Goal: Task Accomplishment & Management: Manage account settings

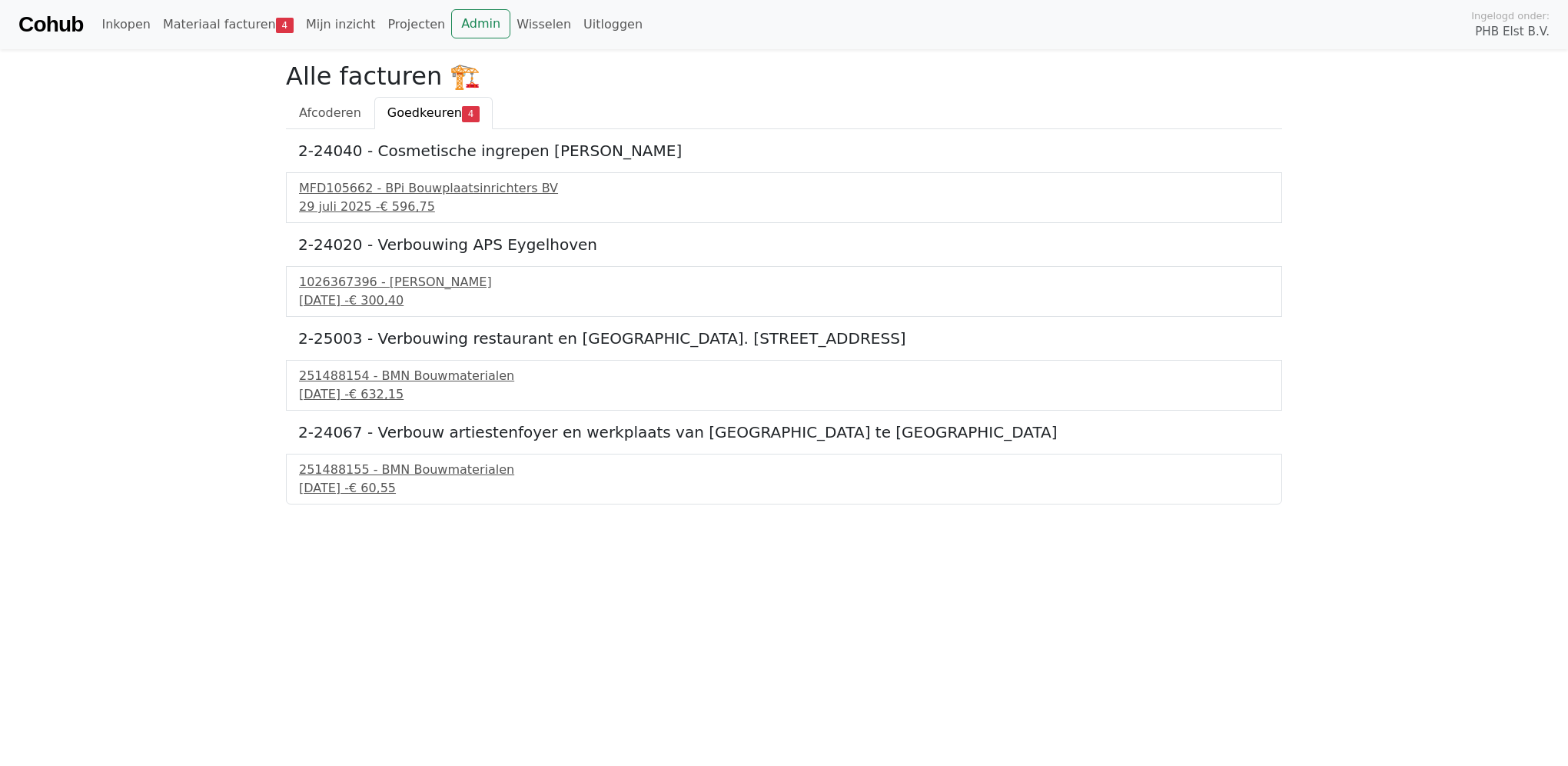
click at [78, 25] on link "Cohub" at bounding box center [50, 25] width 65 height 37
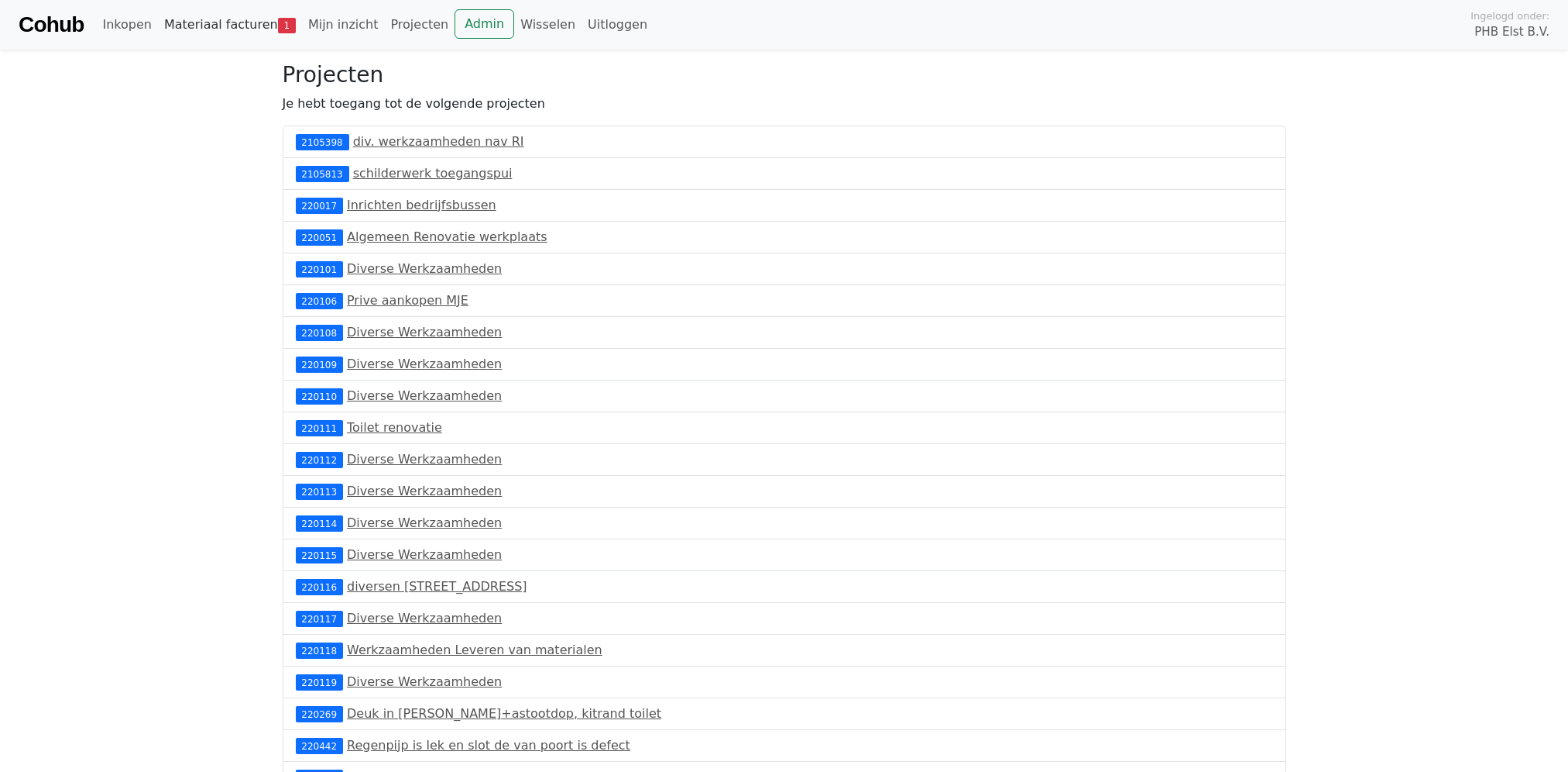
click at [203, 22] on link "Materiaal facturen 1" at bounding box center [229, 25] width 144 height 31
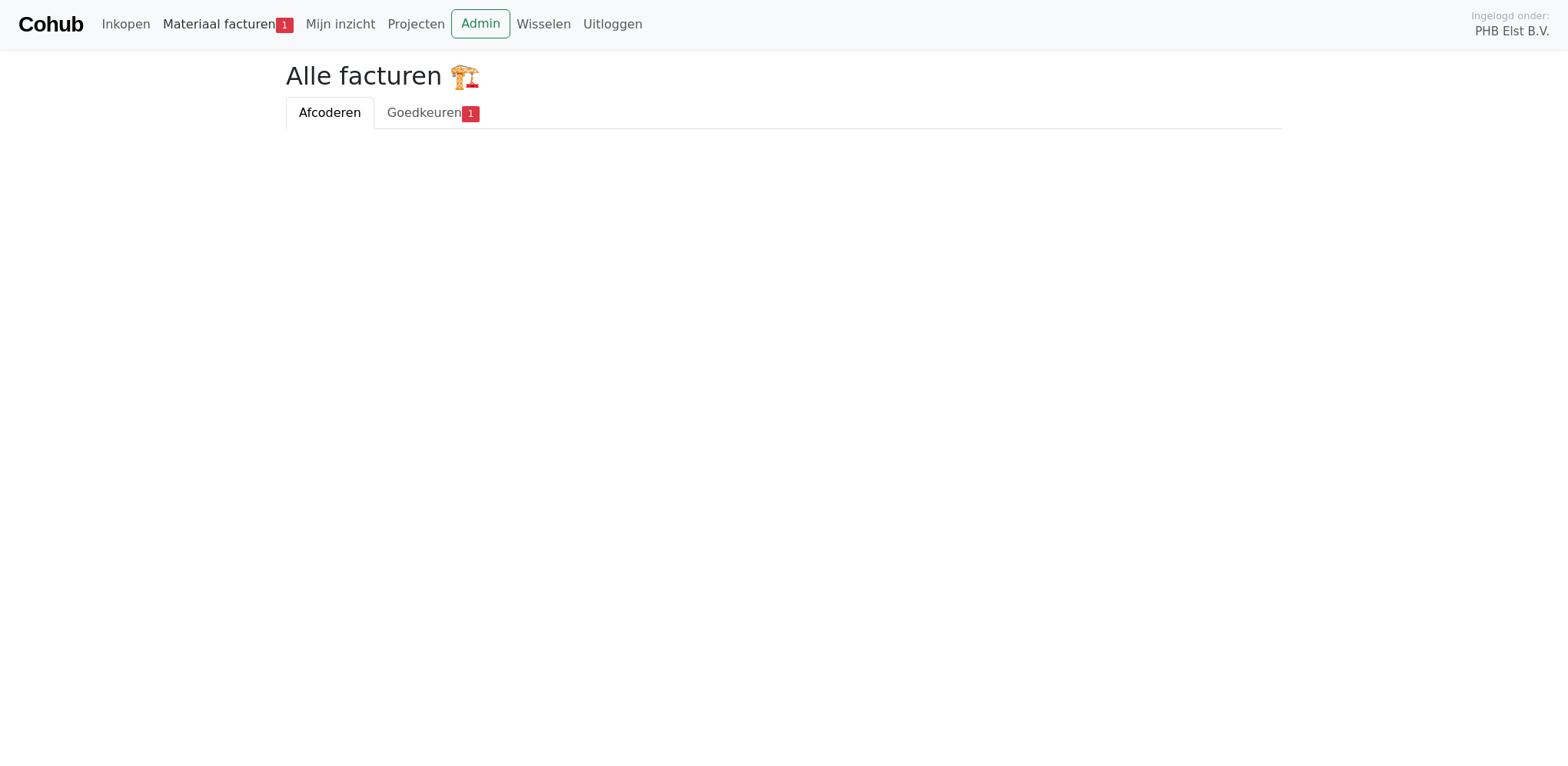
click at [233, 22] on link "Materiaal facturen 1" at bounding box center [227, 25] width 143 height 31
click at [412, 116] on span "Goedkeuren" at bounding box center [425, 113] width 75 height 15
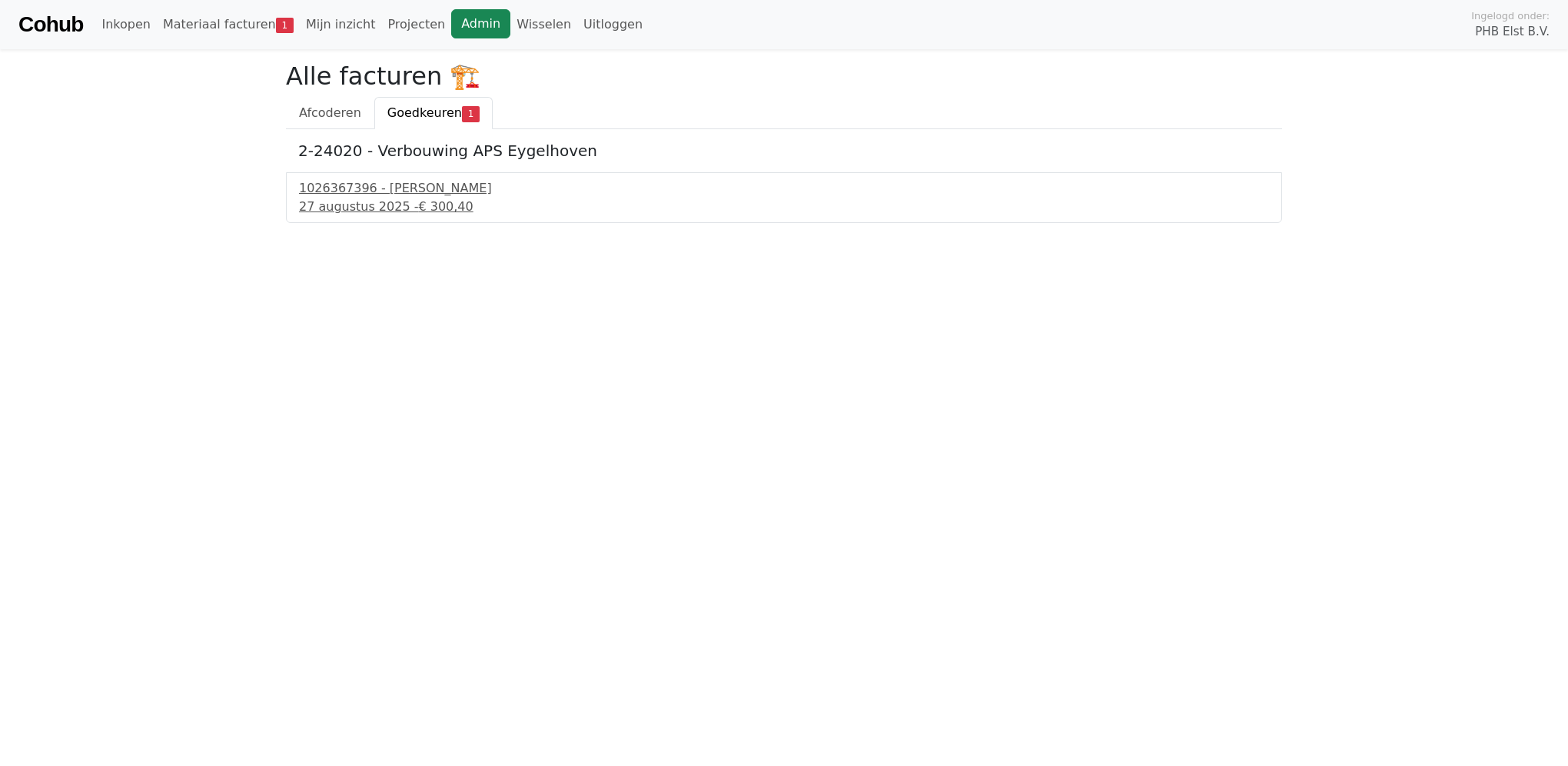
click at [467, 20] on link "Admin" at bounding box center [480, 24] width 59 height 29
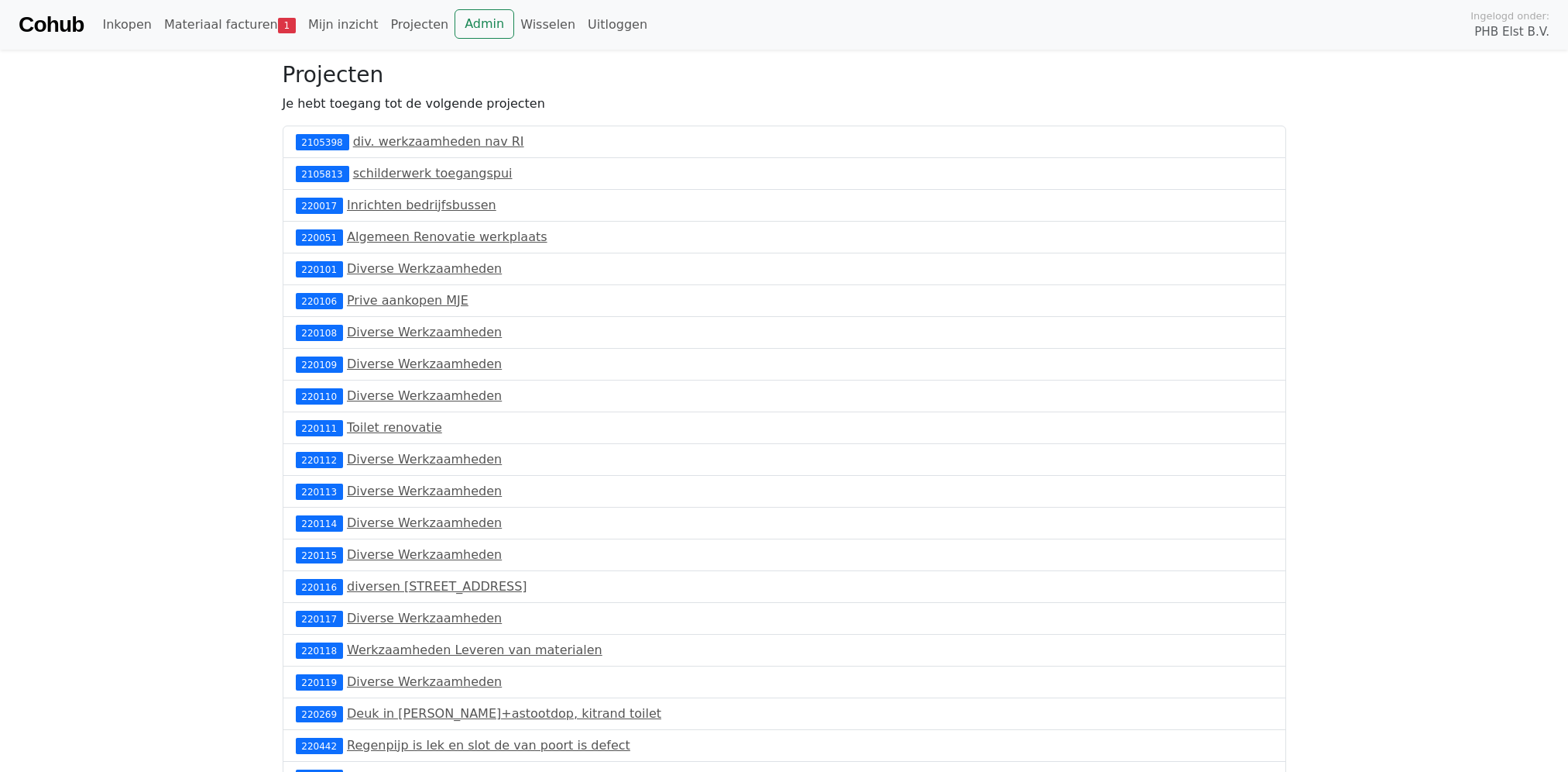
click at [35, 29] on link "Cohub" at bounding box center [50, 25] width 65 height 38
click at [41, 24] on link "Cohub" at bounding box center [50, 25] width 65 height 38
click at [41, 23] on link "Cohub" at bounding box center [50, 25] width 65 height 38
click at [49, 20] on link "Cohub" at bounding box center [50, 25] width 65 height 38
drag, startPoint x: 0, startPoint y: 0, endPoint x: 214, endPoint y: 20, distance: 214.9
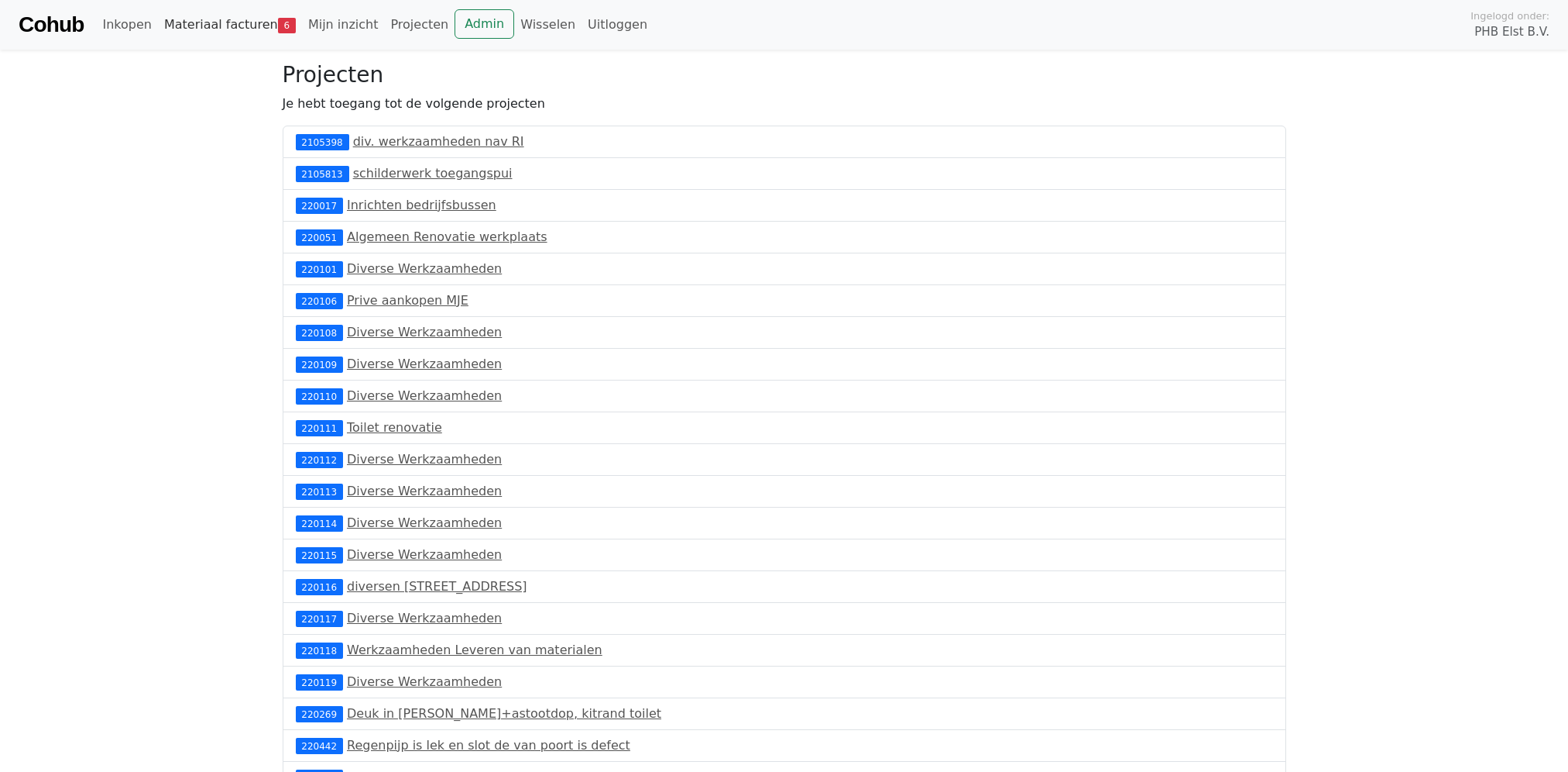
click at [214, 20] on link "Materiaal facturen 6" at bounding box center [229, 25] width 144 height 31
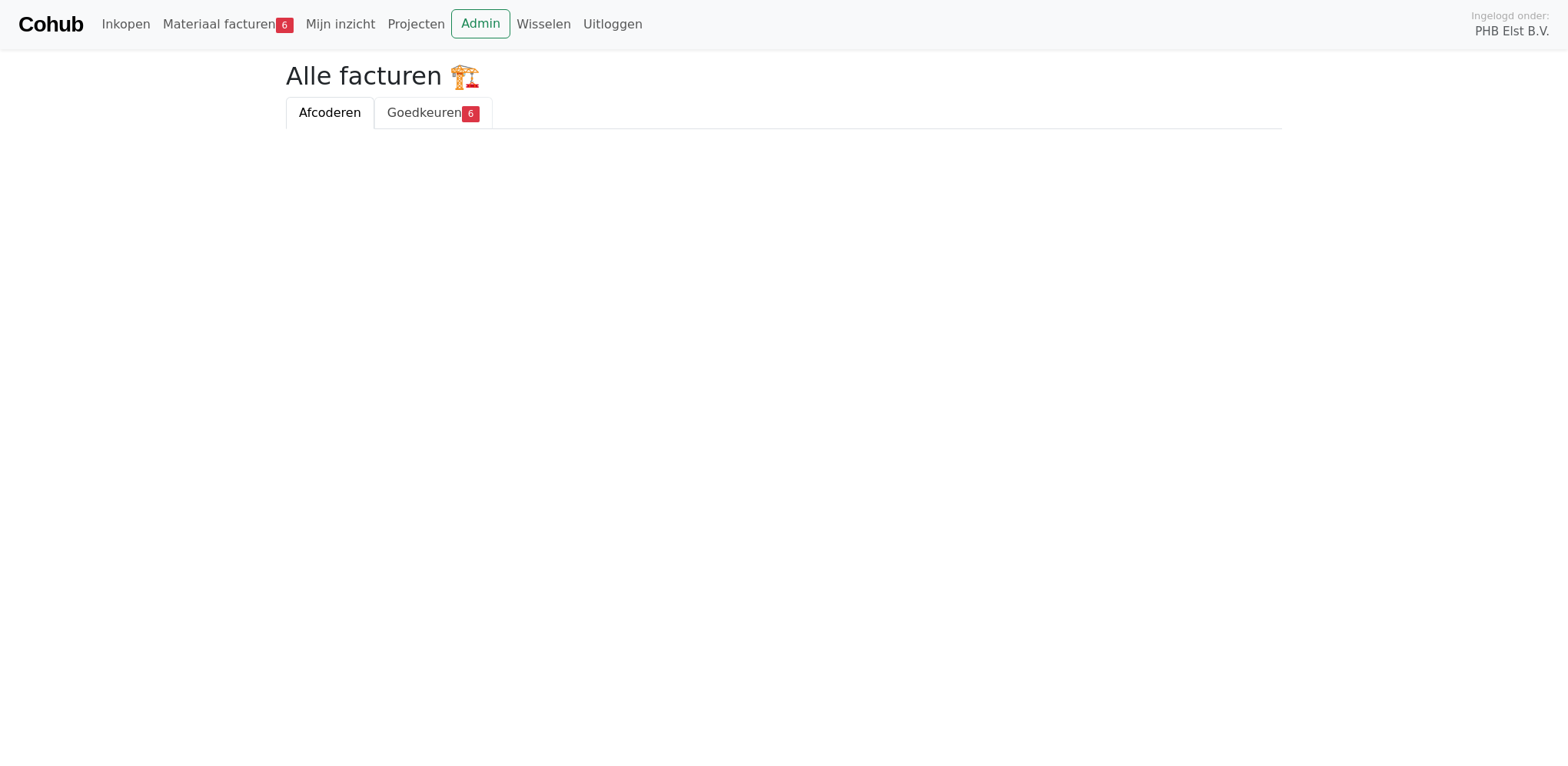
click at [405, 116] on span "Goedkeuren" at bounding box center [425, 113] width 75 height 15
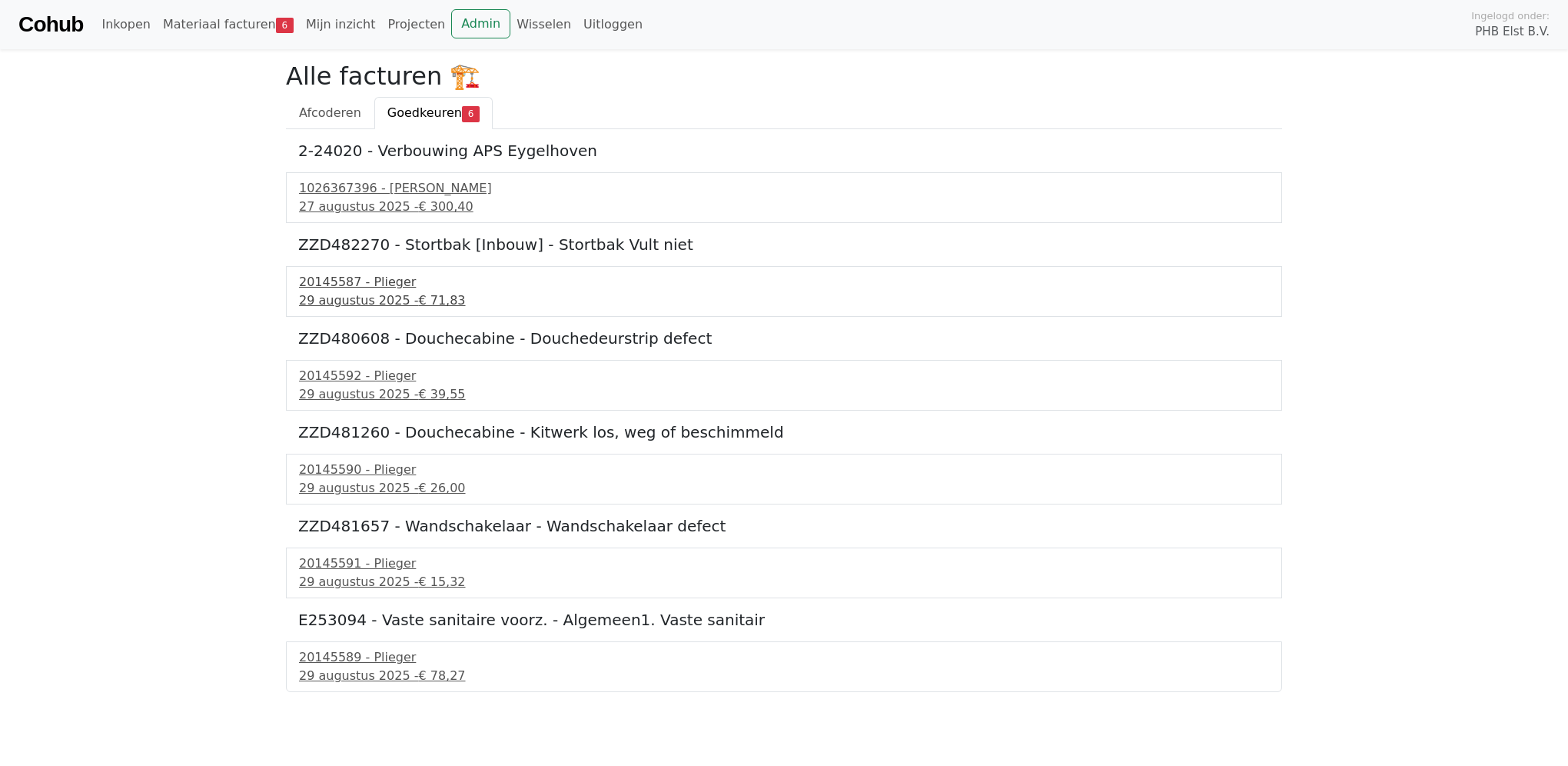
click at [341, 300] on div "29 augustus 2025 - € 71,83" at bounding box center [784, 300] width 970 height 18
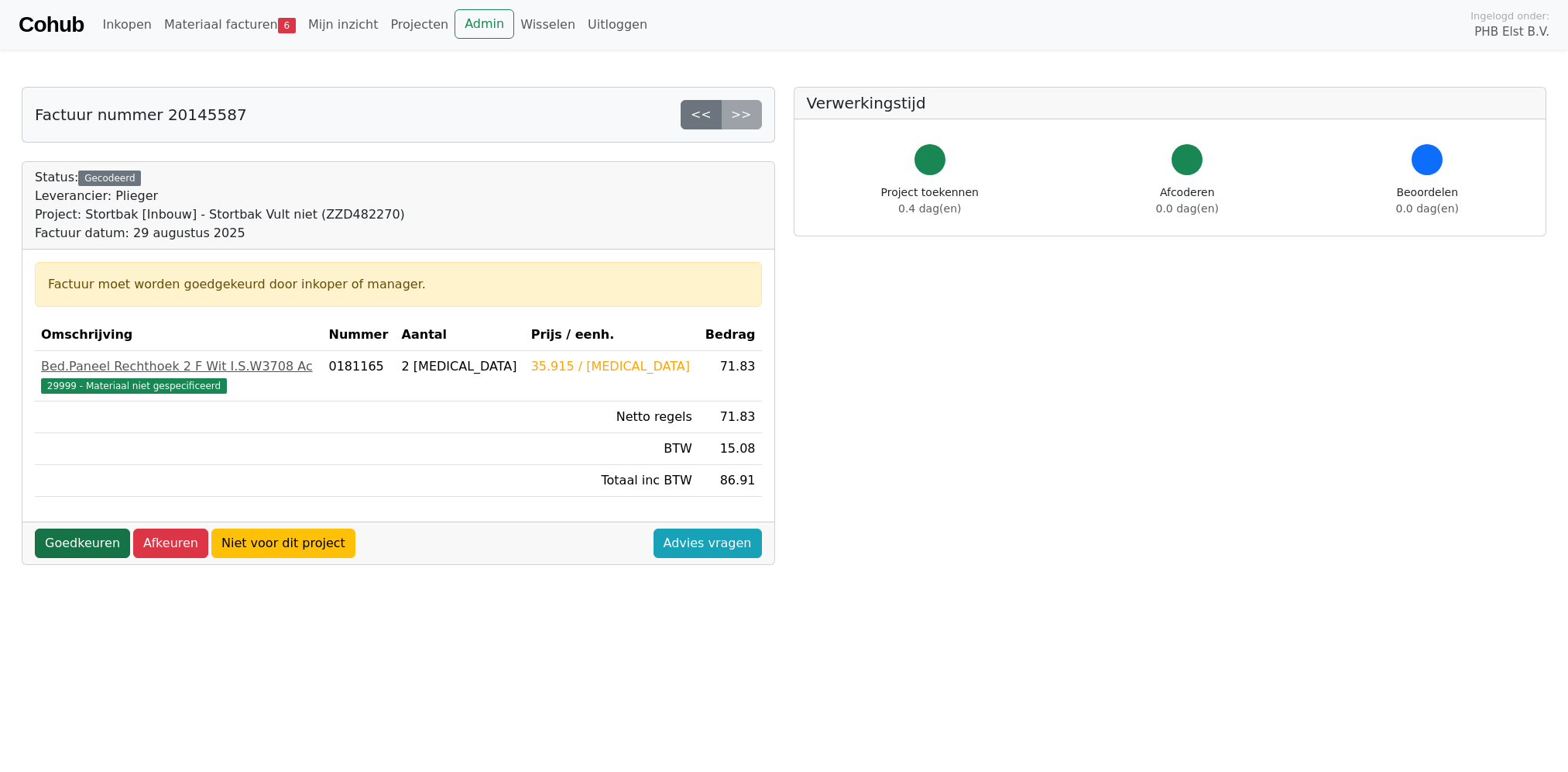
click at [79, 543] on link "Goedkeuren" at bounding box center [82, 543] width 95 height 29
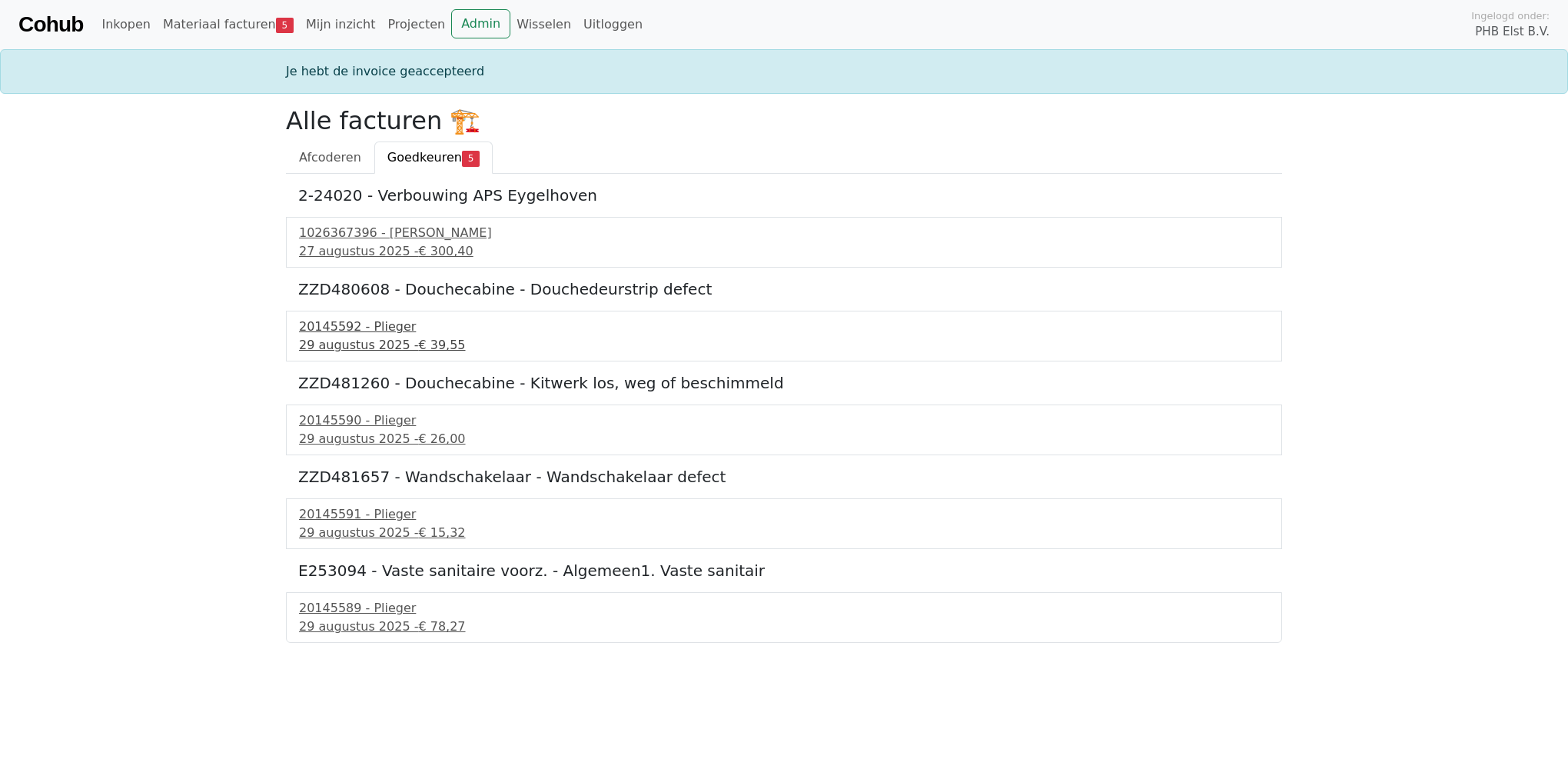
click at [359, 319] on div "20145592 - Plieger" at bounding box center [784, 327] width 970 height 18
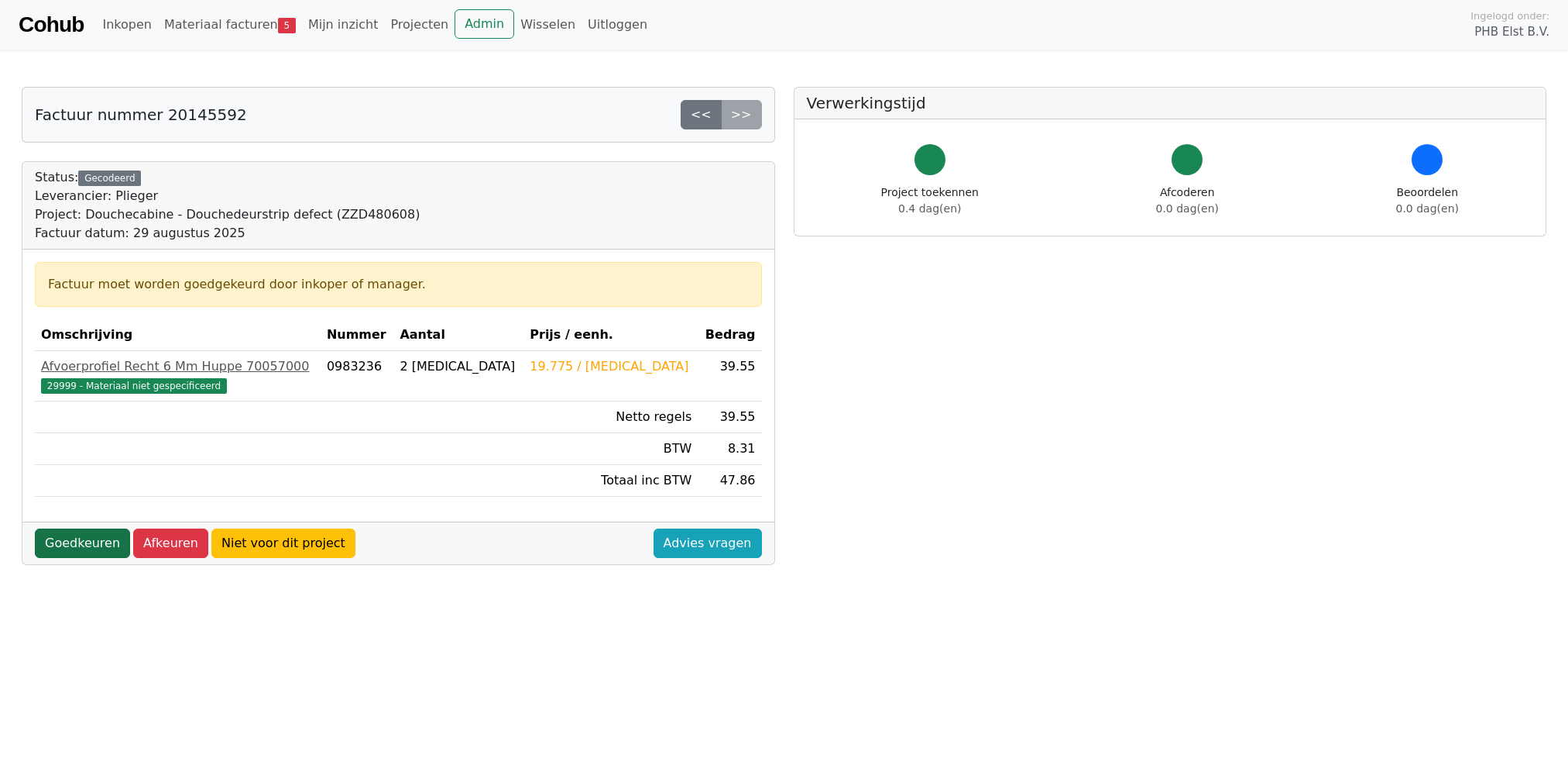
click at [70, 544] on link "Goedkeuren" at bounding box center [82, 543] width 95 height 29
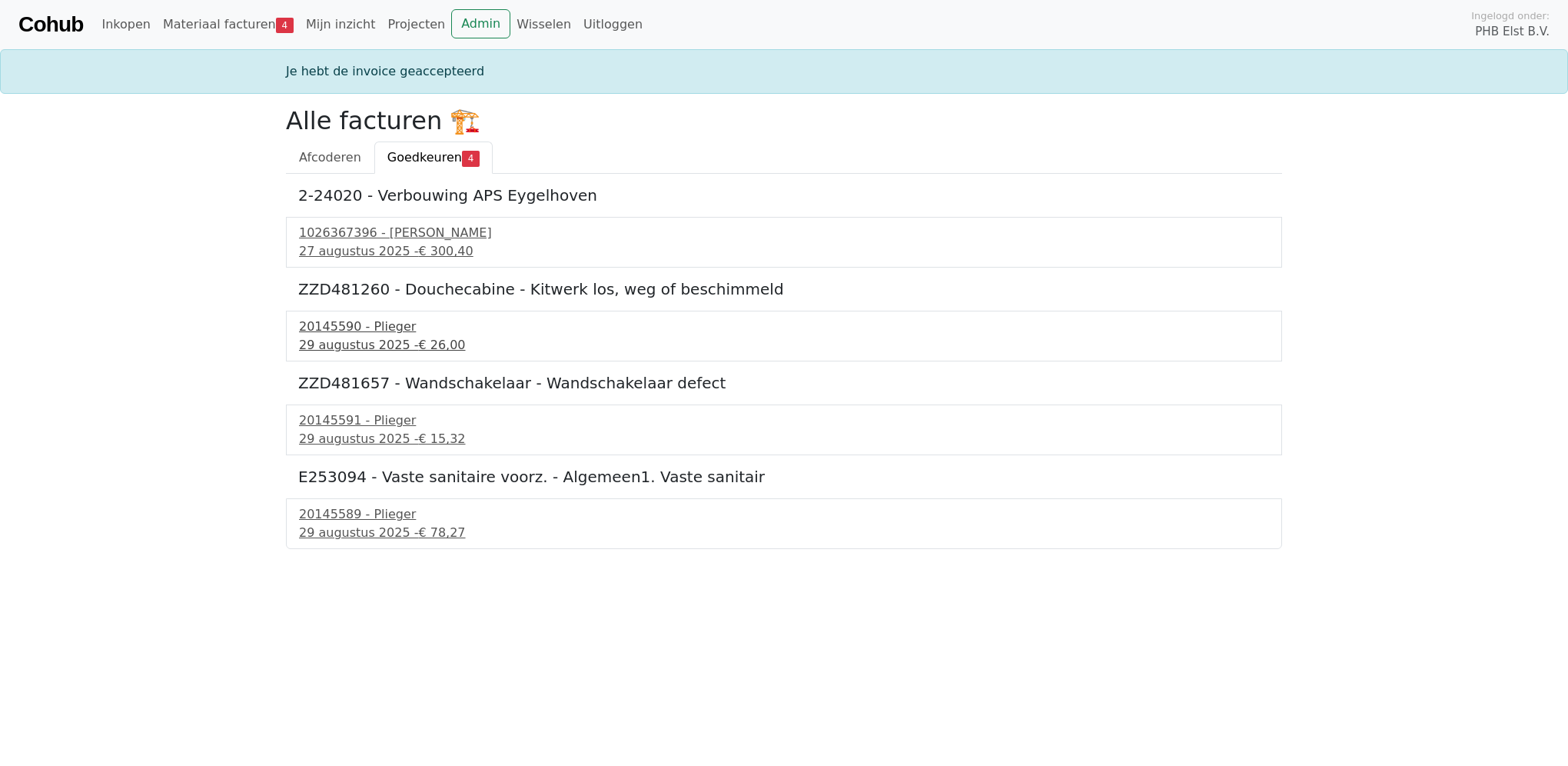
click at [358, 336] on div "[DATE] - € 26,00" at bounding box center [784, 345] width 970 height 18
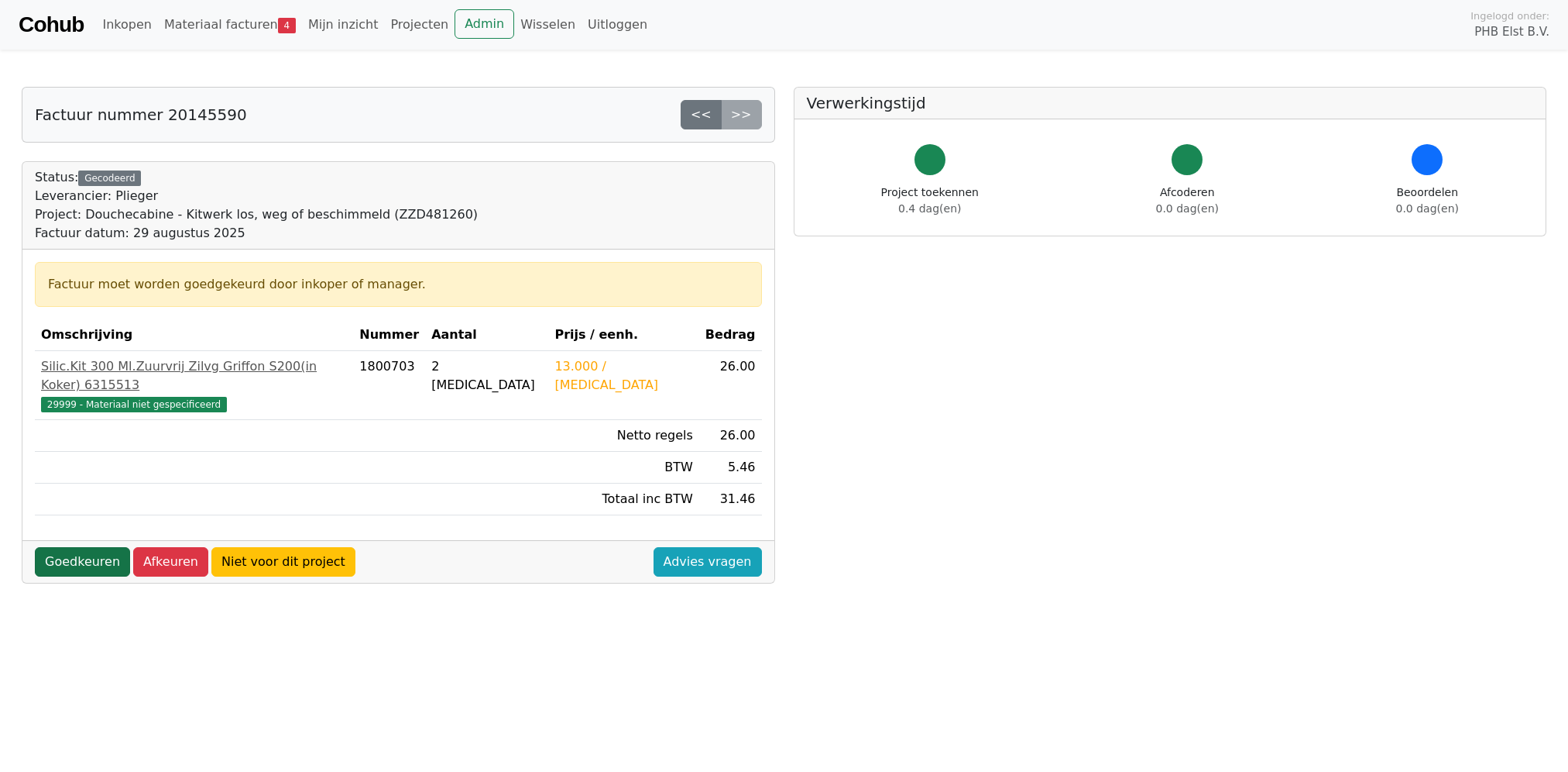
click at [87, 547] on link "Goedkeuren" at bounding box center [82, 562] width 95 height 29
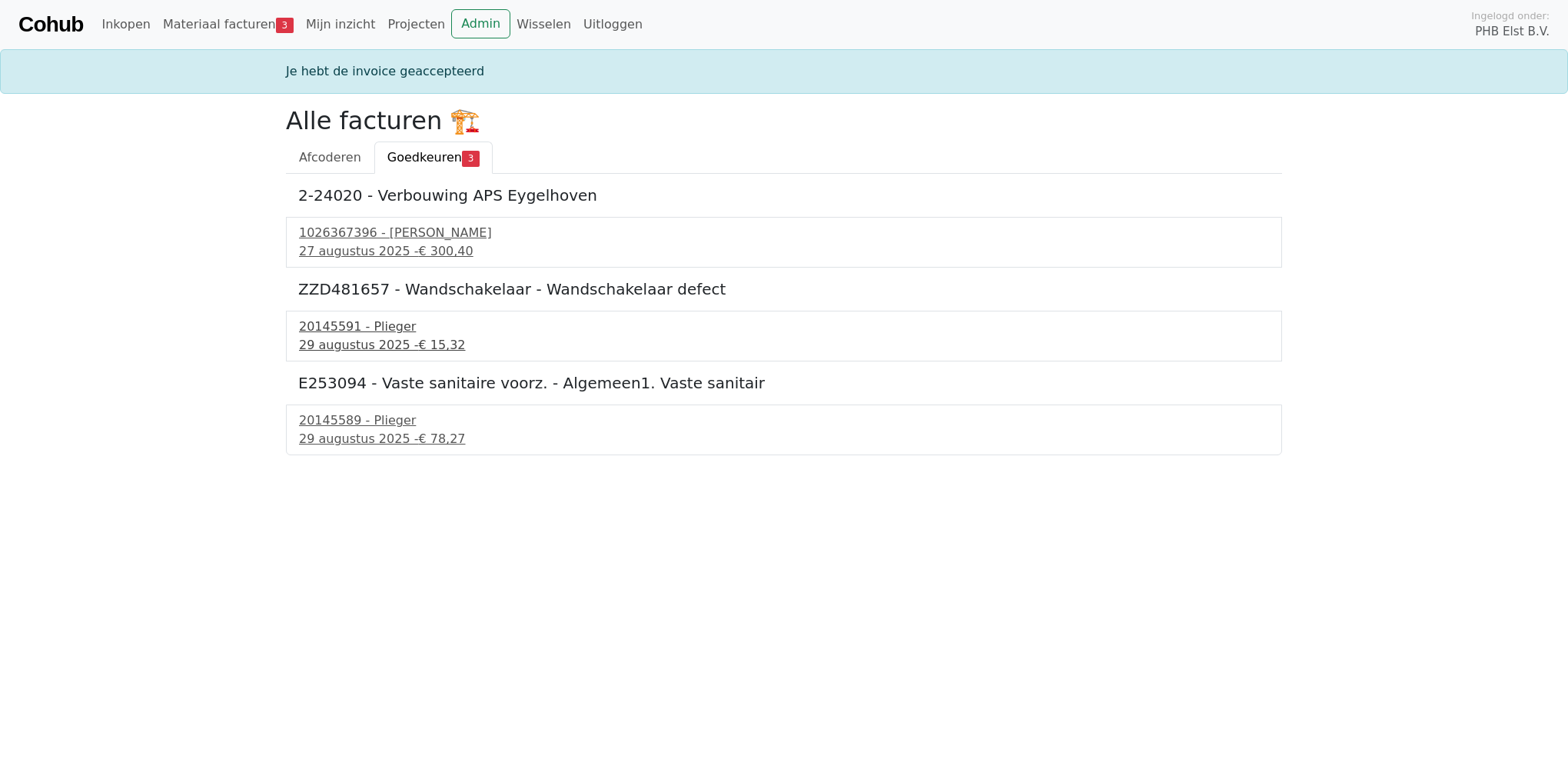
click at [350, 321] on div "20145591 - Plieger" at bounding box center [784, 327] width 970 height 18
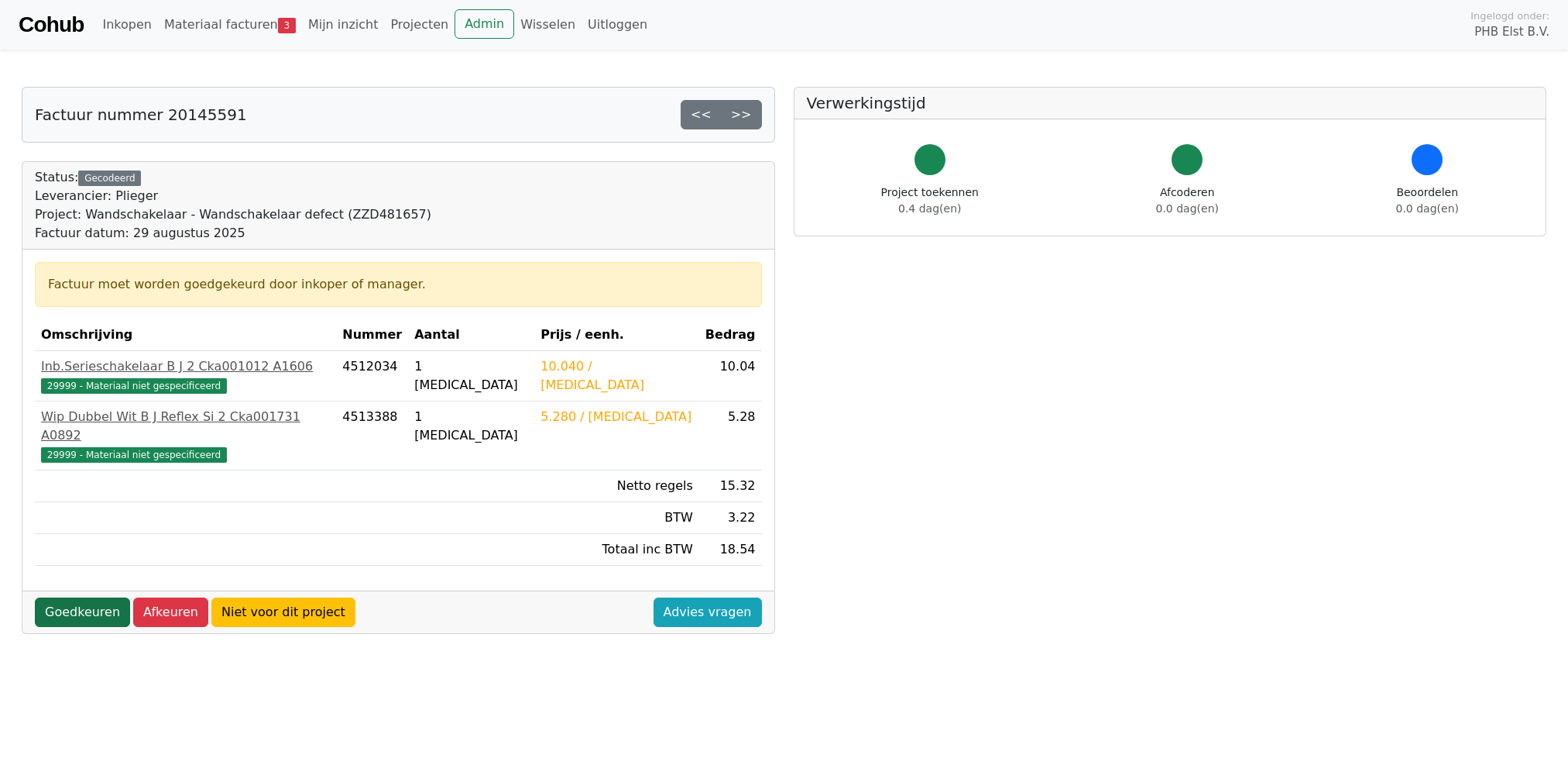
click at [85, 598] on link "Goedkeuren" at bounding box center [82, 612] width 95 height 29
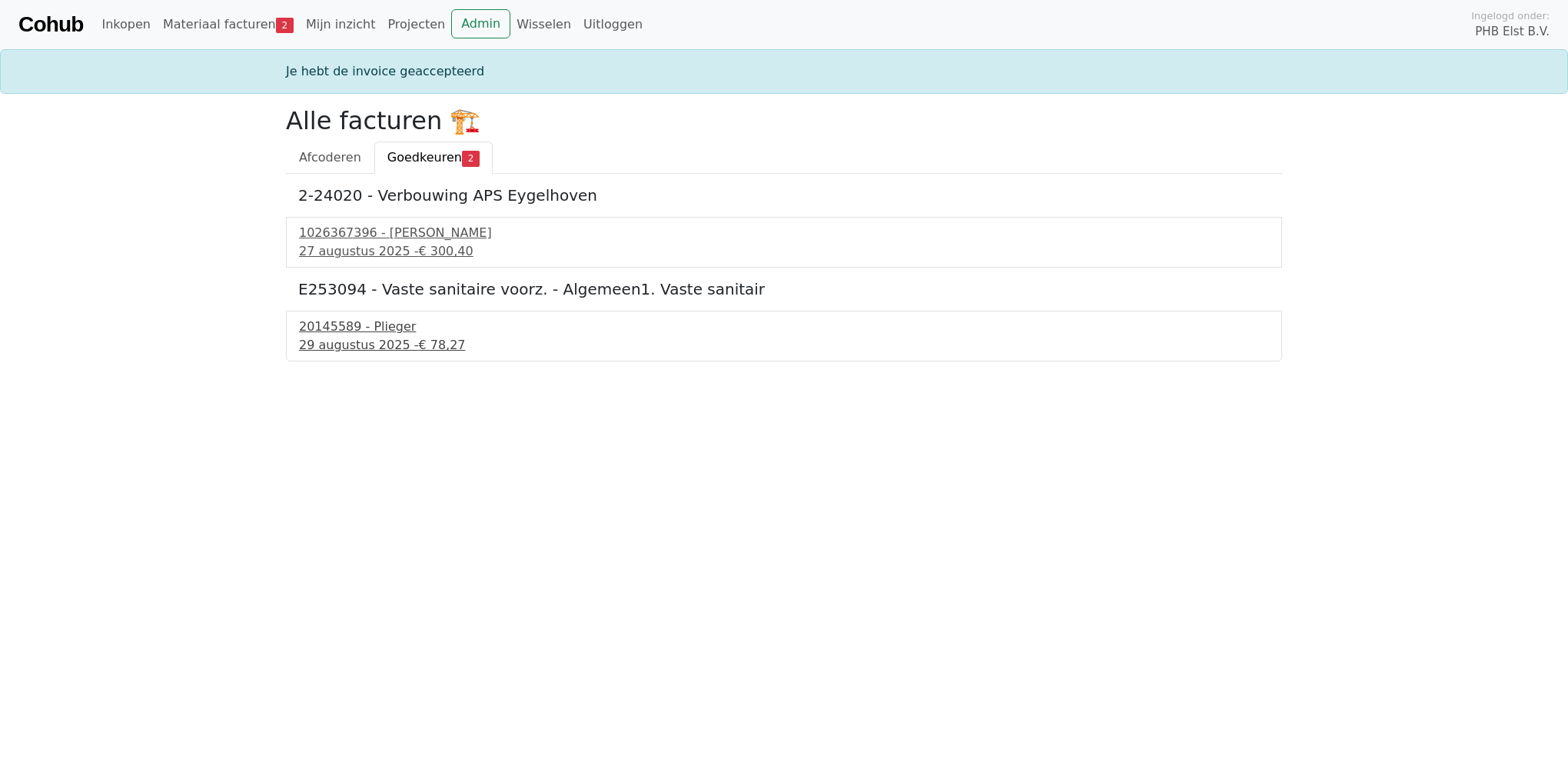
click at [345, 335] on link "20145589 - Plieger [DATE] - € 78,27" at bounding box center [784, 336] width 970 height 37
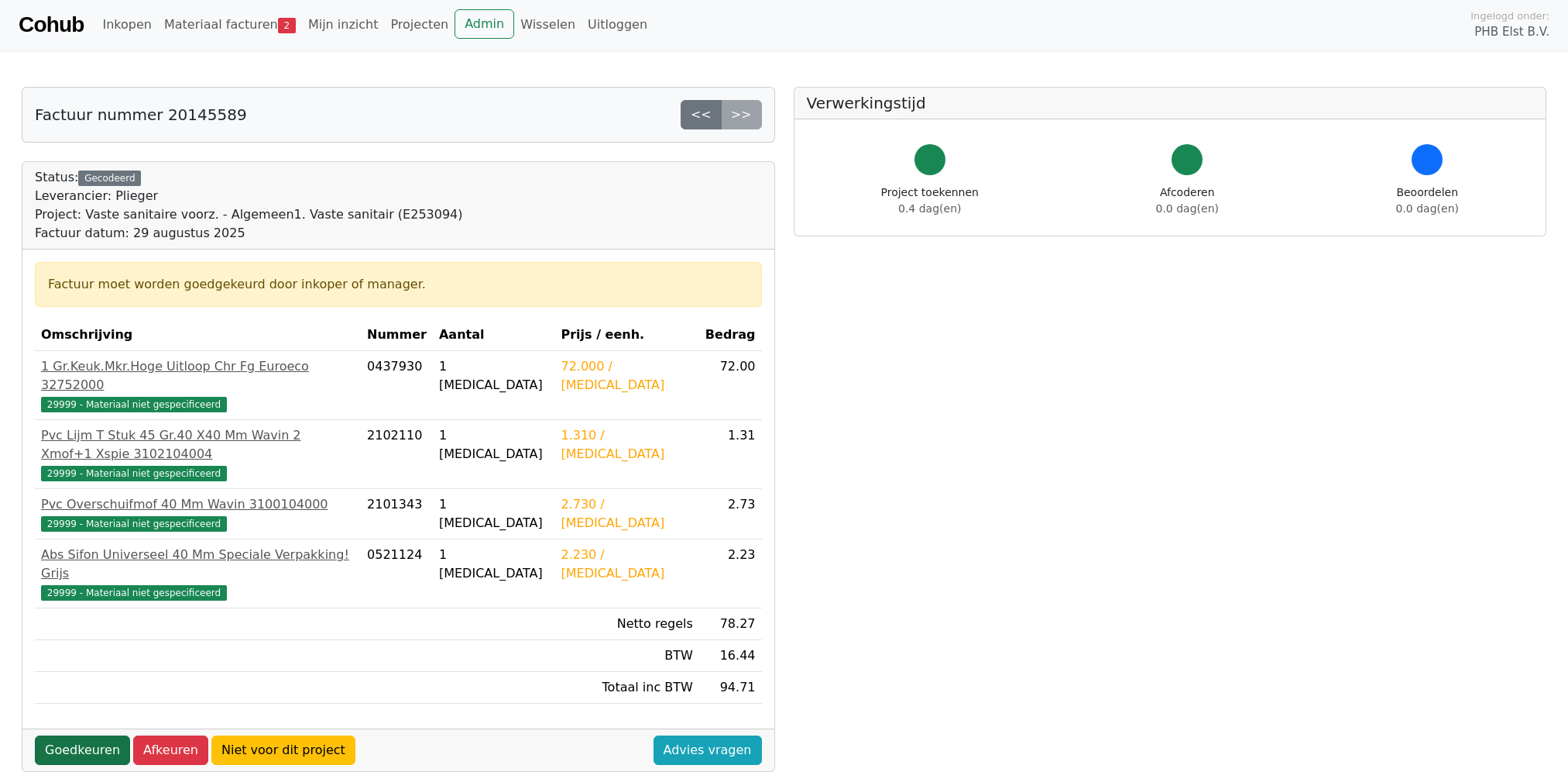
click at [68, 735] on link "Goedkeuren" at bounding box center [82, 750] width 95 height 29
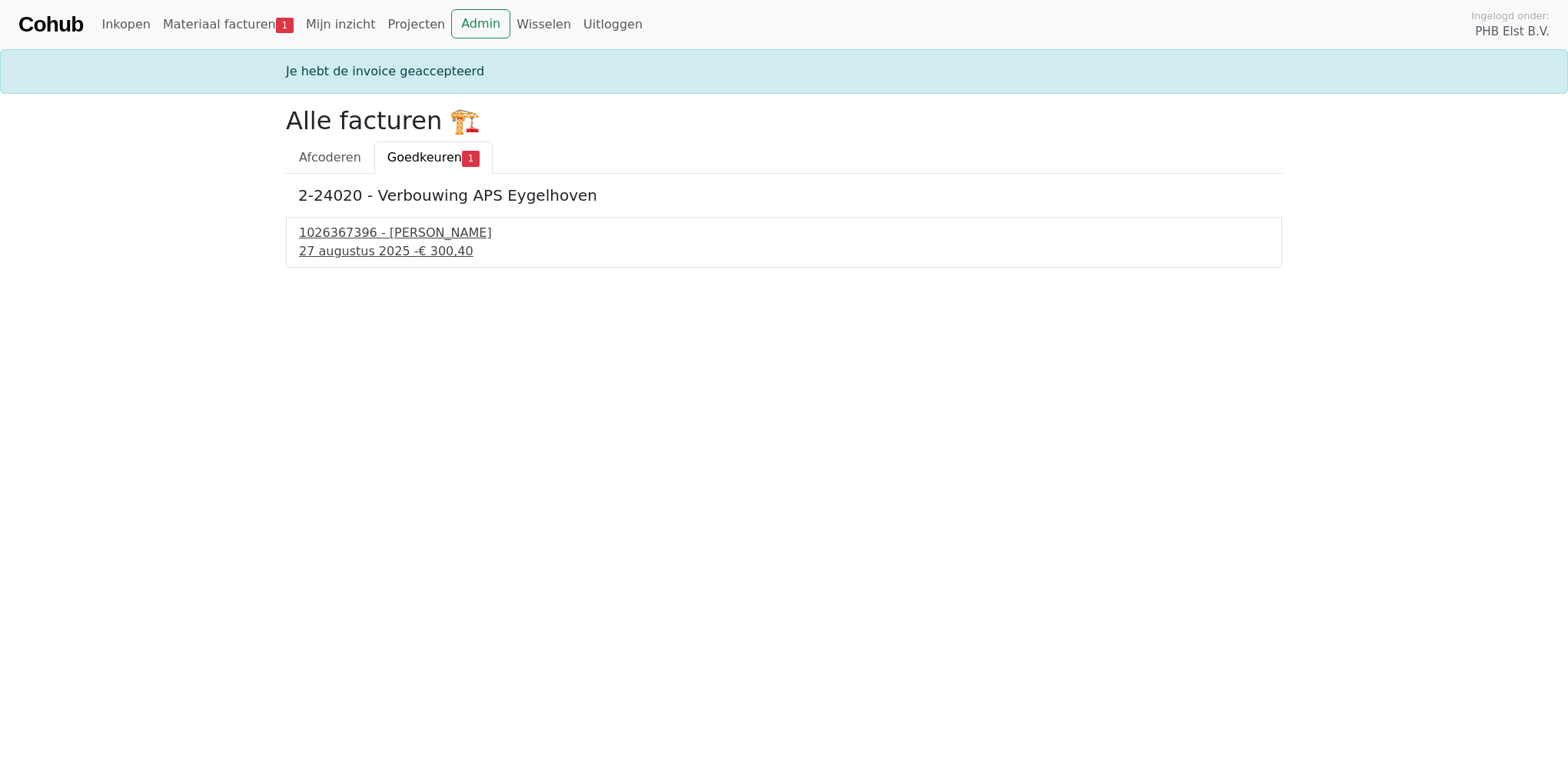
click at [380, 241] on link "1026367396 - Boels Verhuur [DATE] - € 300,40" at bounding box center [784, 242] width 970 height 37
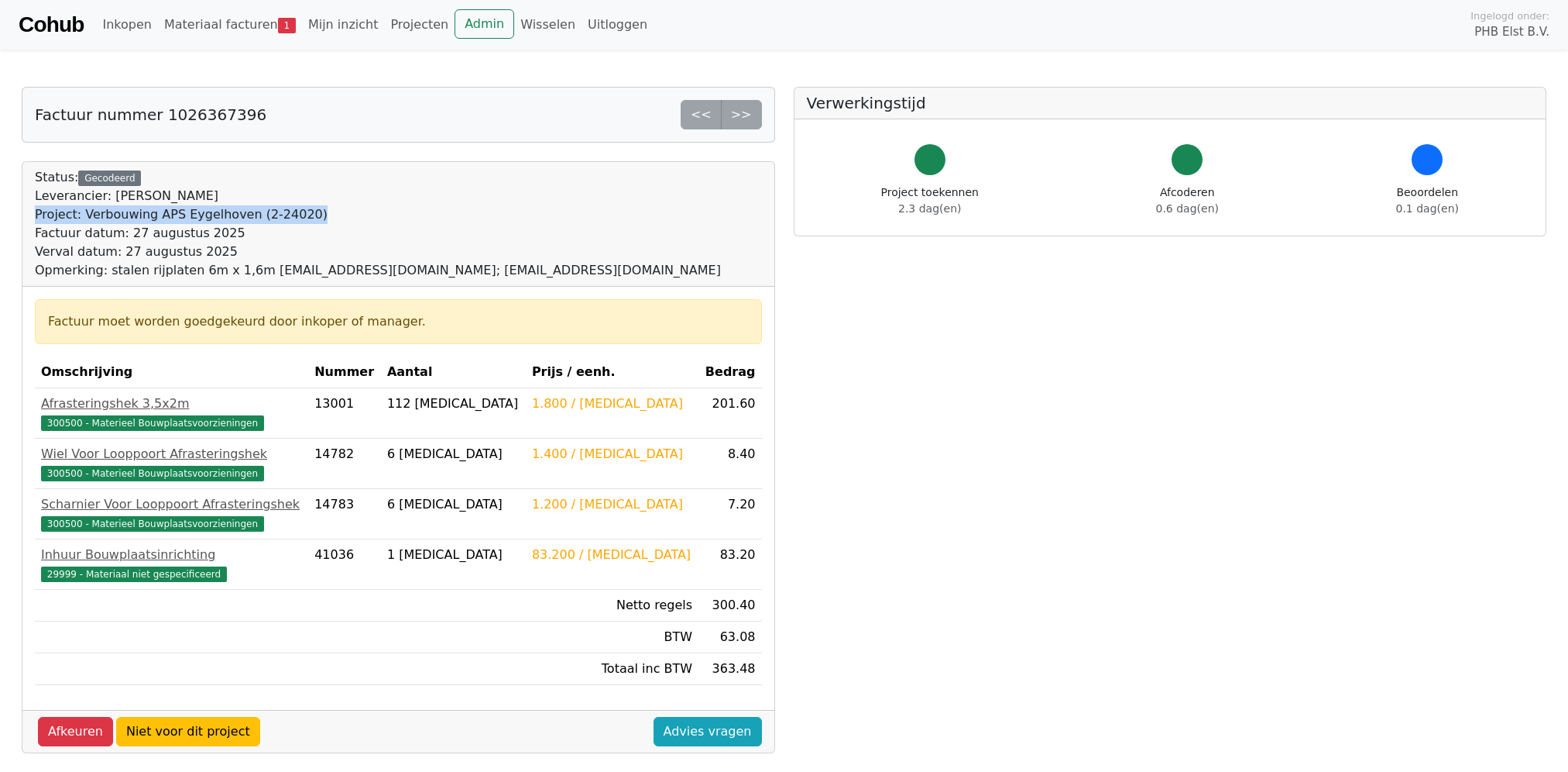
click at [430, 202] on div "Status: Gecodeerd Leverancier: Boels Verhuur Project: Verbouwing APS Eygelhoven…" at bounding box center [378, 224] width 686 height 112
click at [230, 32] on link "Materiaal facturen 1" at bounding box center [229, 25] width 144 height 31
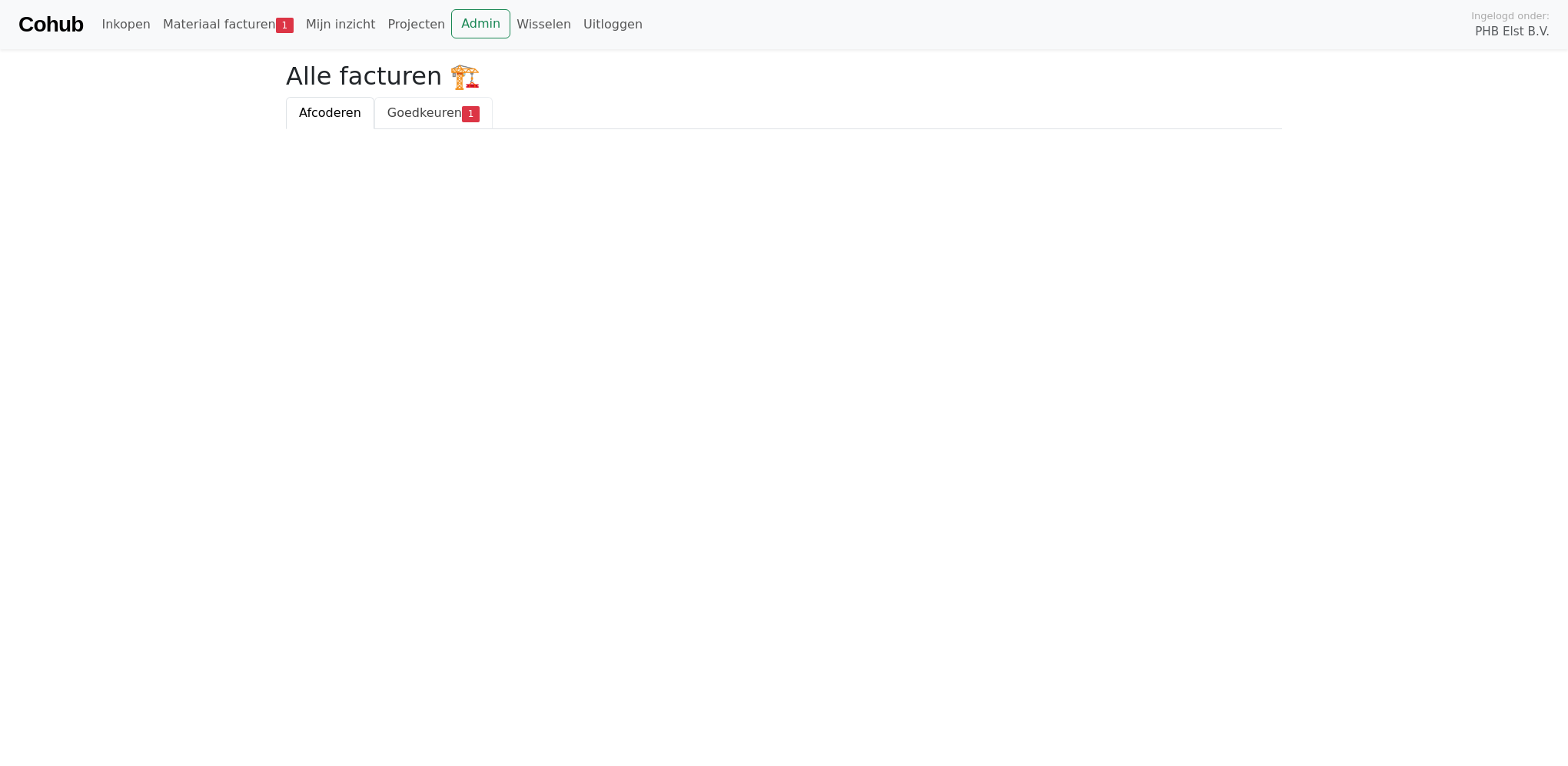
click at [408, 112] on span "Goedkeuren" at bounding box center [425, 113] width 75 height 15
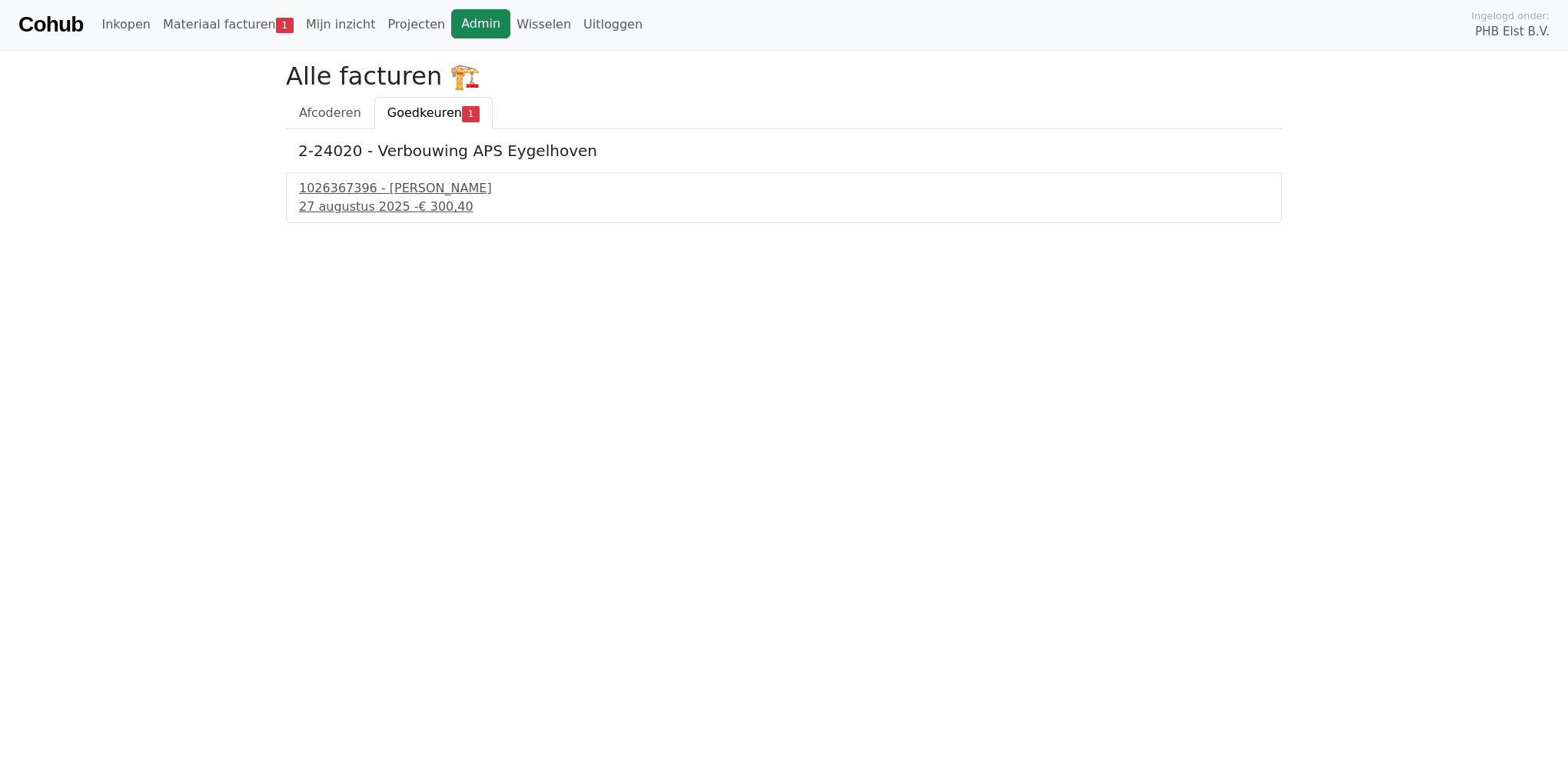
click at [451, 25] on link "Admin" at bounding box center [480, 24] width 59 height 29
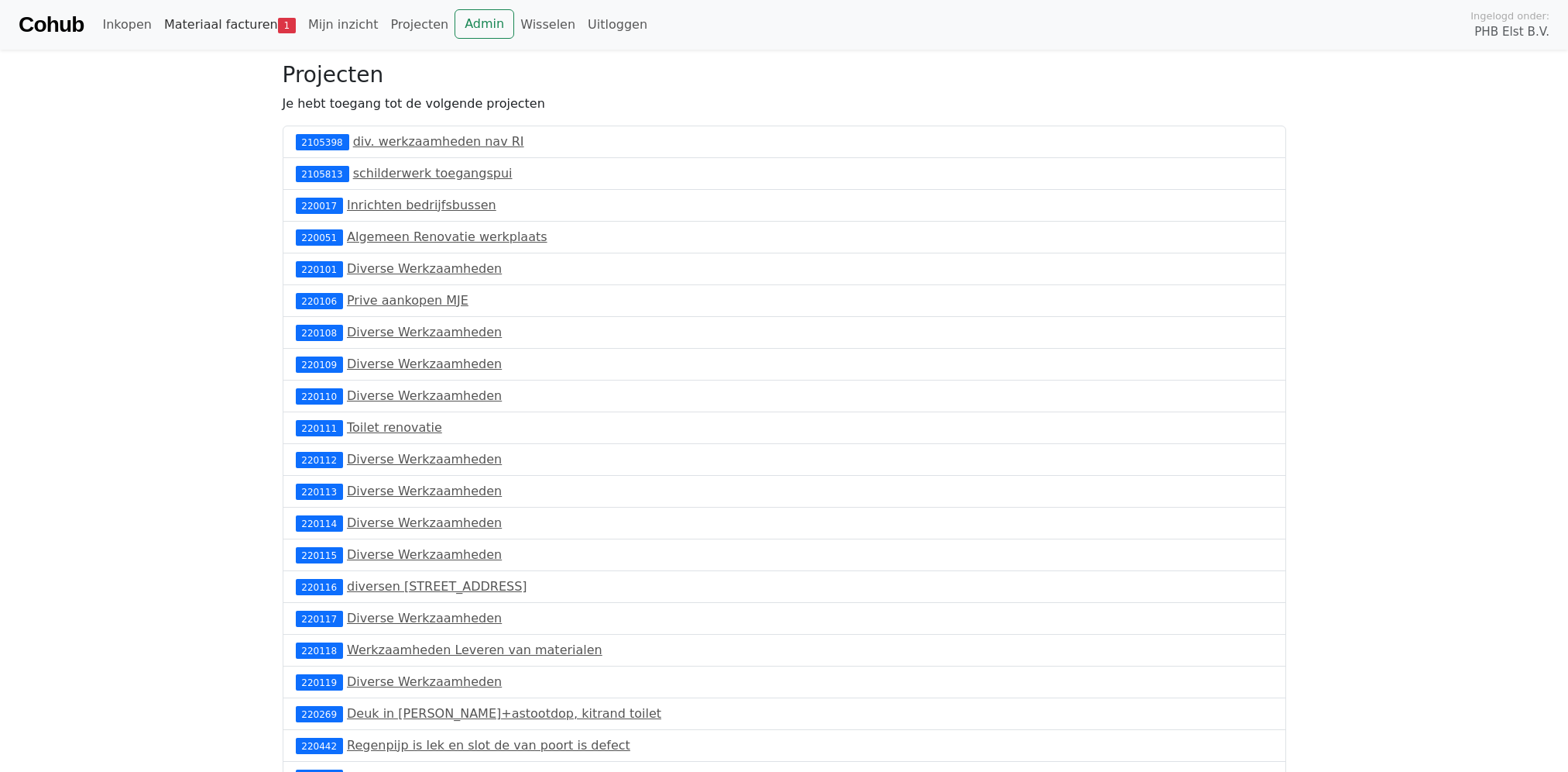
click at [261, 20] on link "Materiaal facturen 1" at bounding box center [229, 25] width 144 height 31
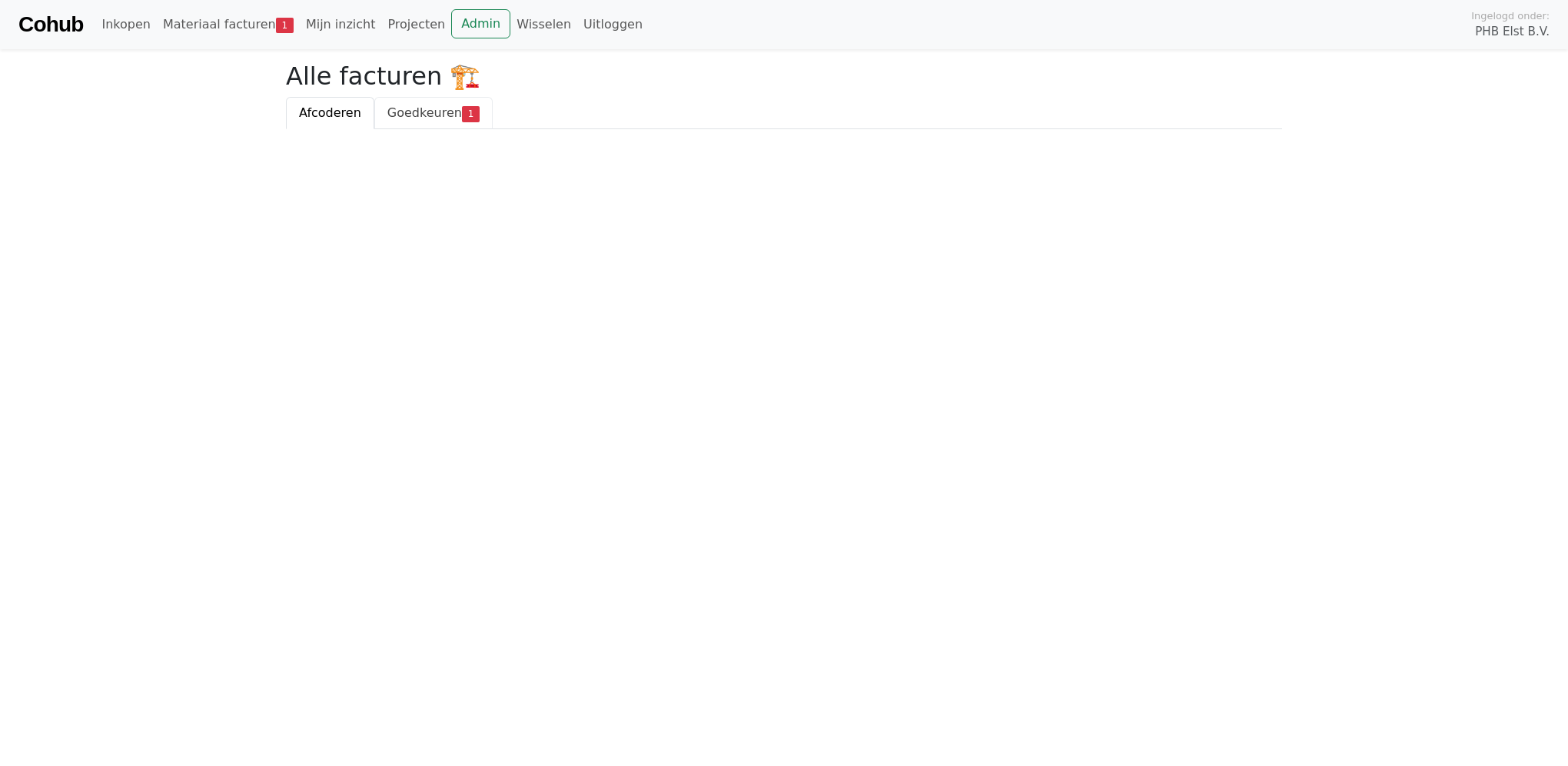
click at [429, 108] on span "Goedkeuren" at bounding box center [425, 113] width 75 height 15
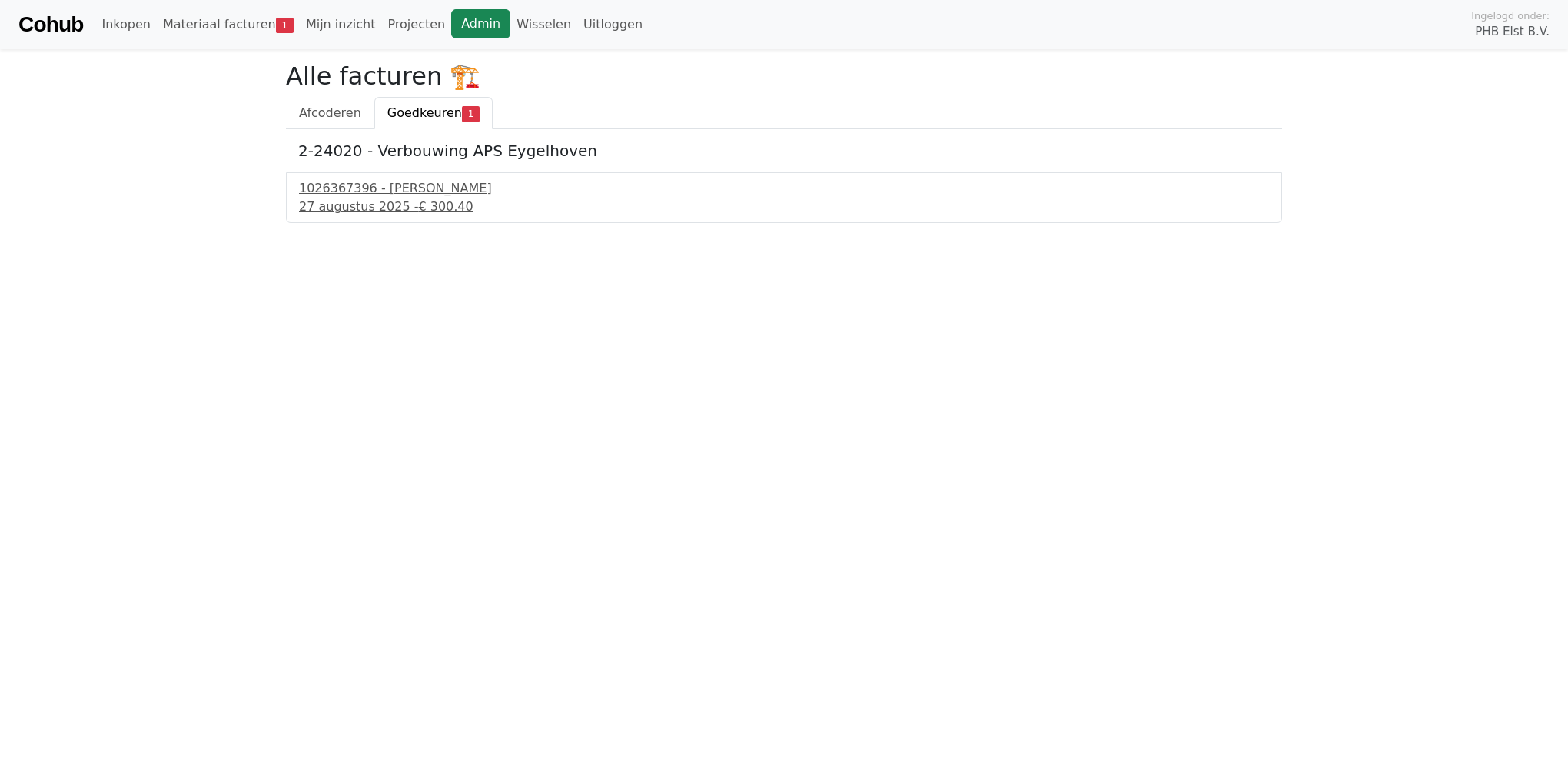
click at [451, 23] on link "Admin" at bounding box center [480, 24] width 59 height 29
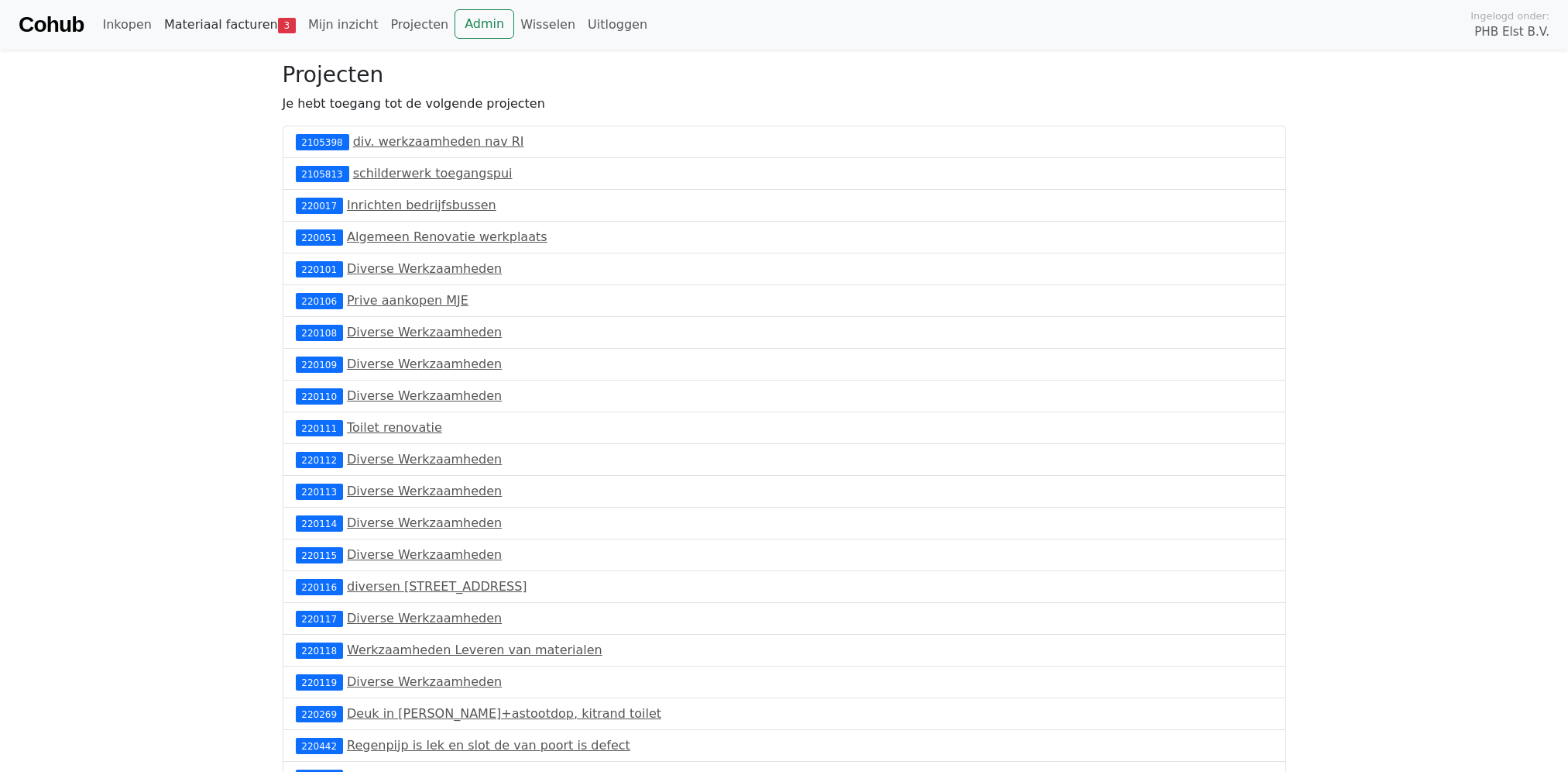
click at [278, 23] on span "3" at bounding box center [286, 25] width 17 height 16
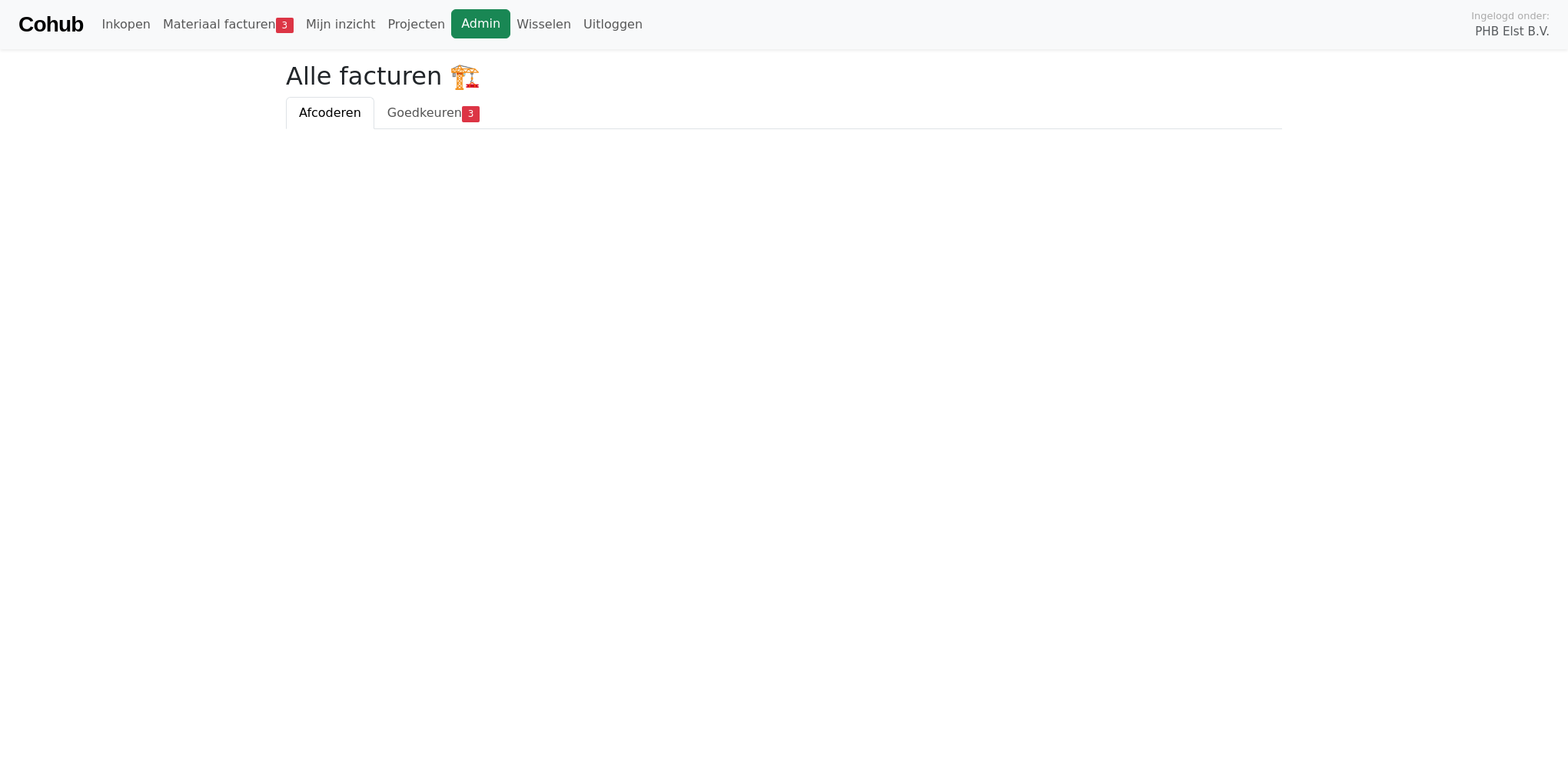
click at [460, 23] on link "Admin" at bounding box center [480, 24] width 59 height 29
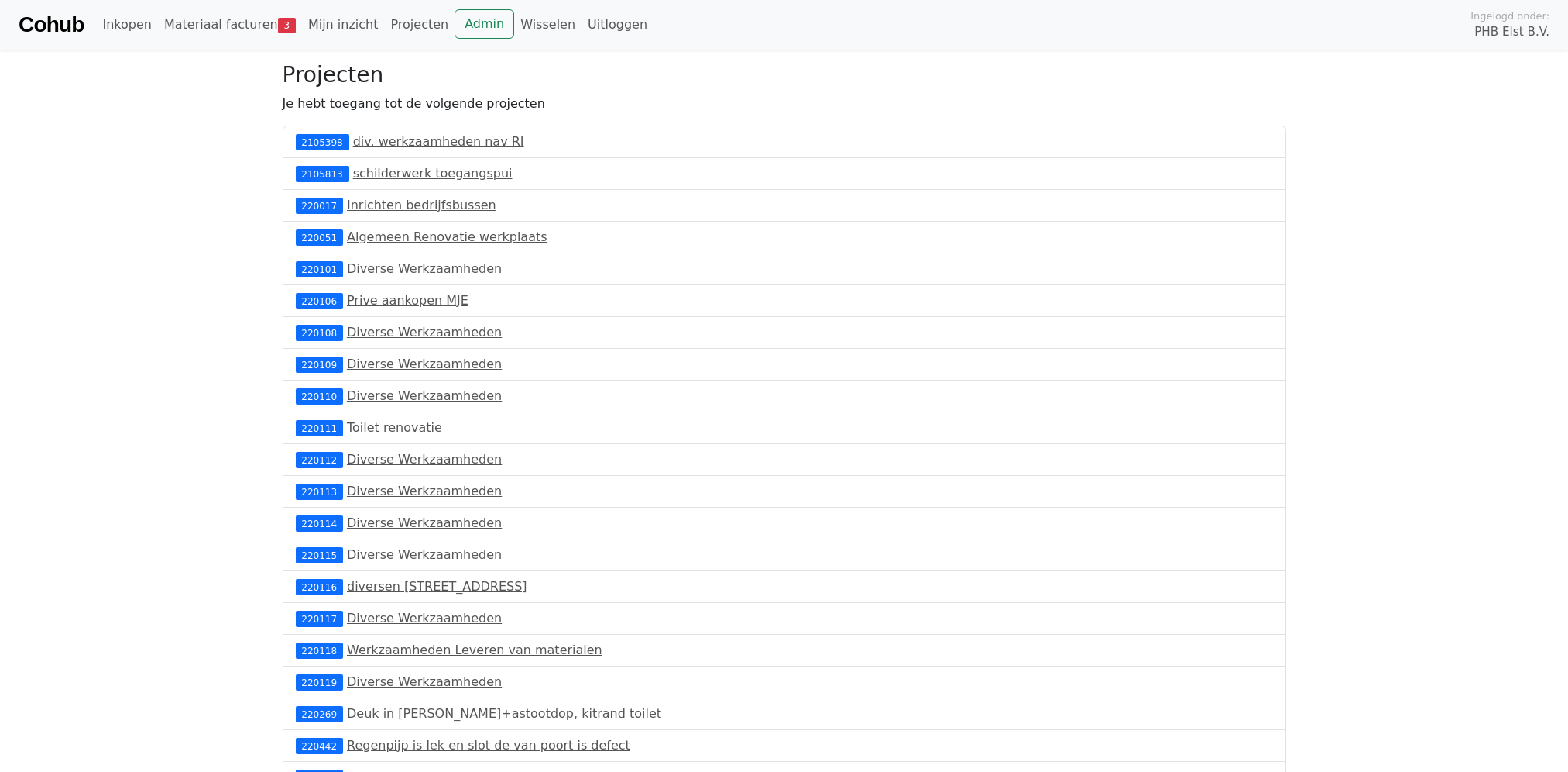
click at [60, 17] on link "Cohub" at bounding box center [50, 25] width 65 height 38
click at [246, 23] on link "Materiaal facturen 3" at bounding box center [229, 25] width 144 height 31
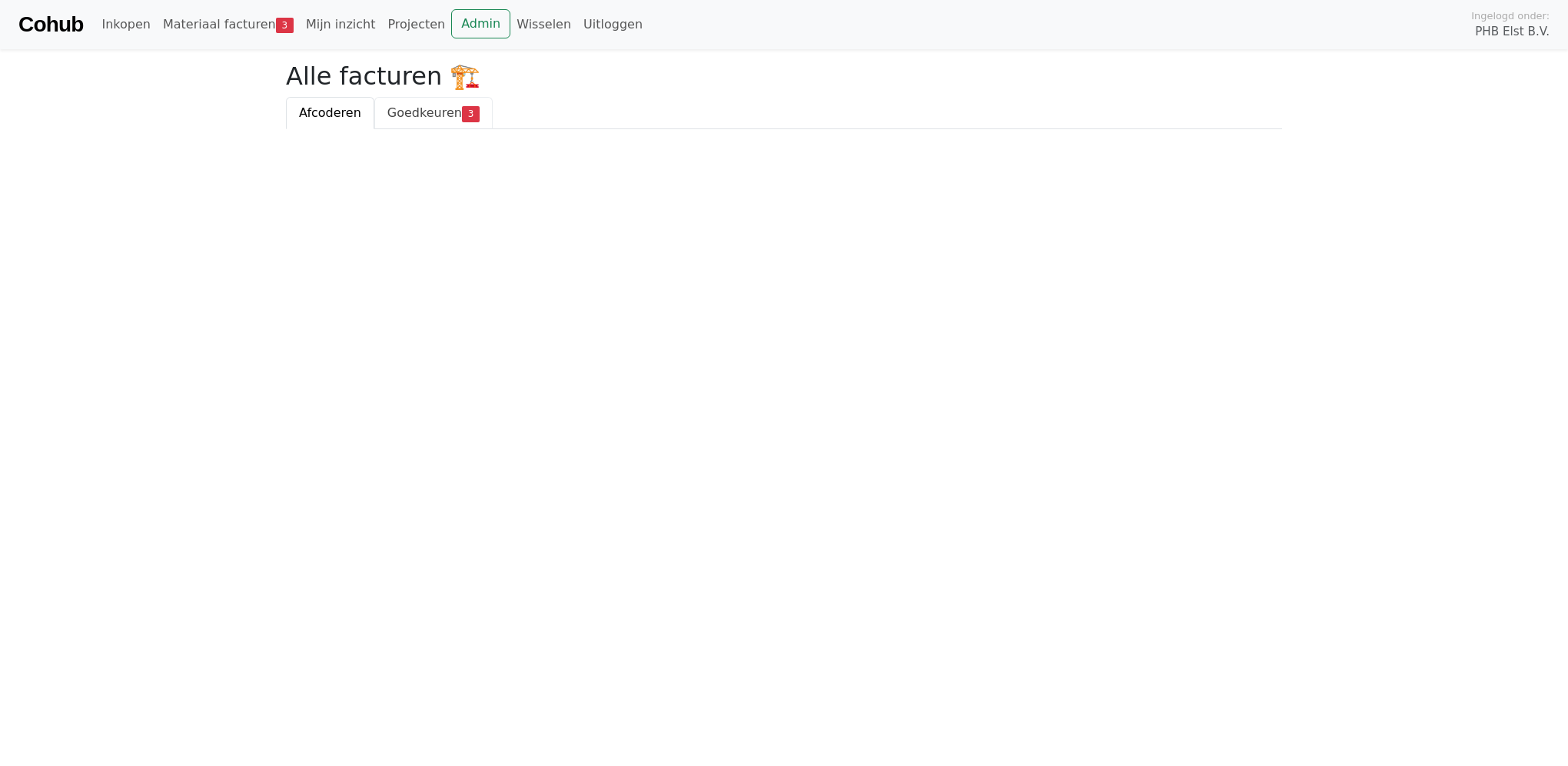
click at [432, 112] on span "Goedkeuren" at bounding box center [425, 113] width 75 height 15
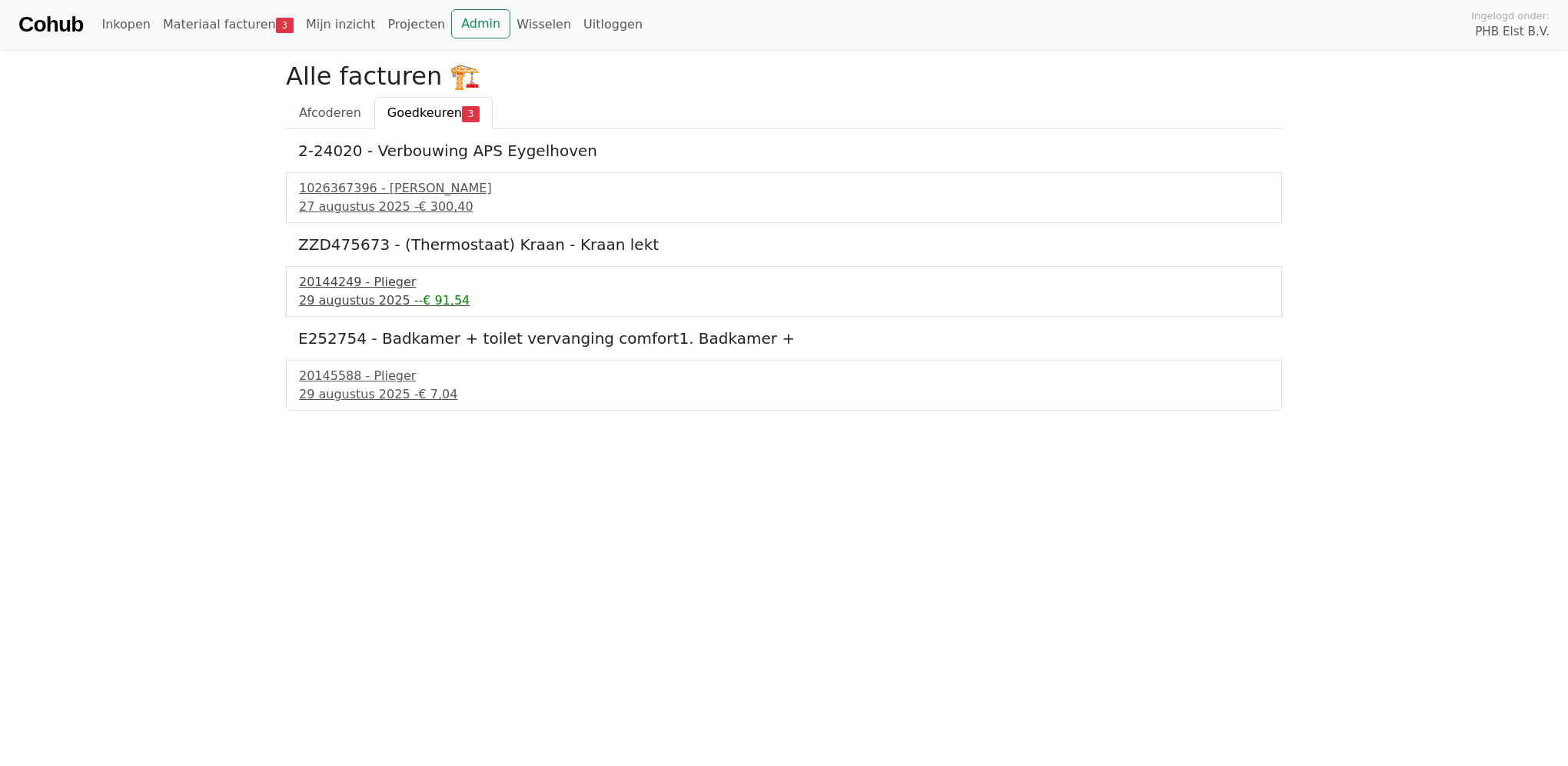
click at [348, 286] on div "20144249 - Plieger" at bounding box center [784, 282] width 970 height 18
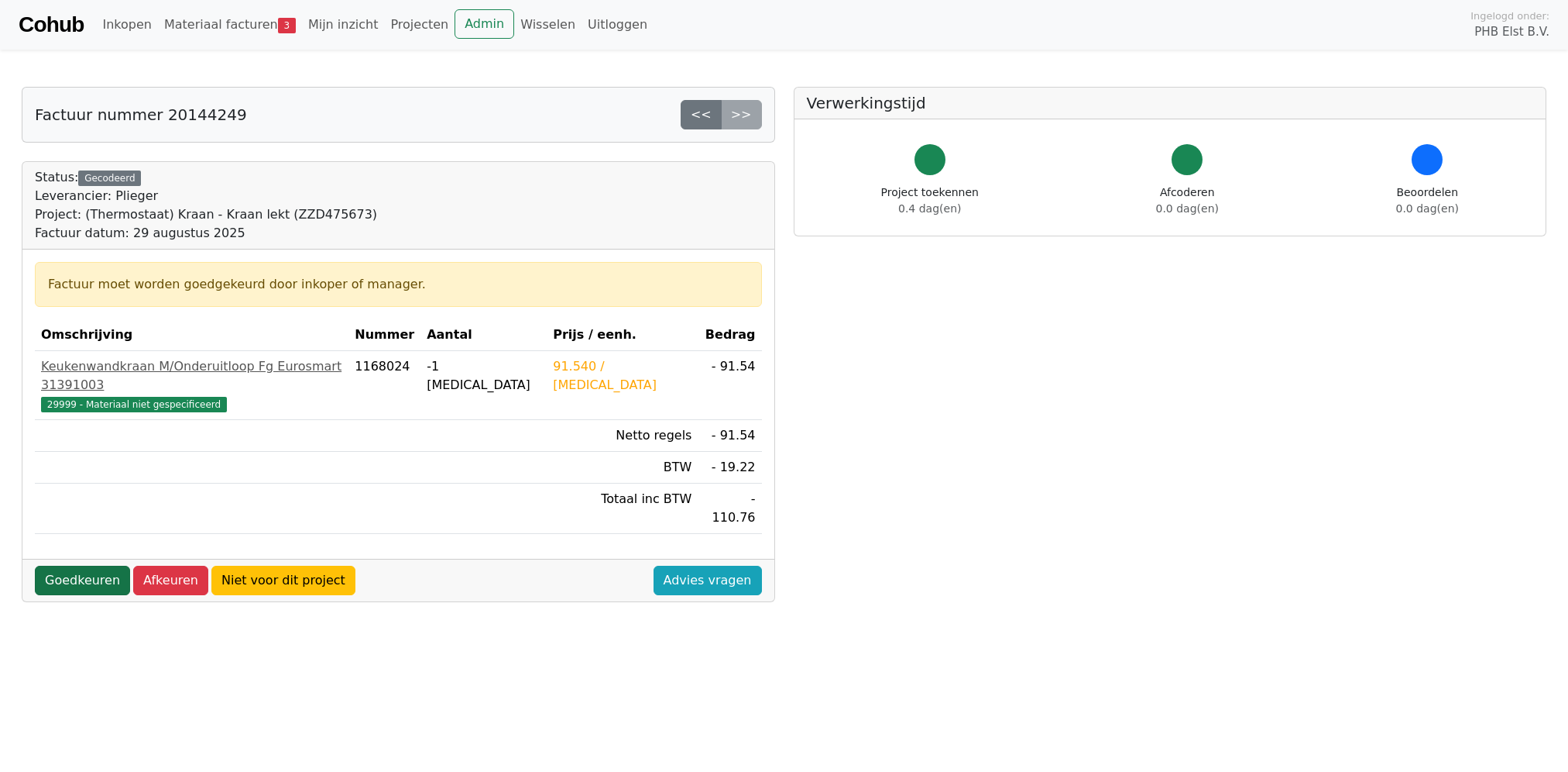
click at [79, 566] on link "Goedkeuren" at bounding box center [82, 580] width 95 height 29
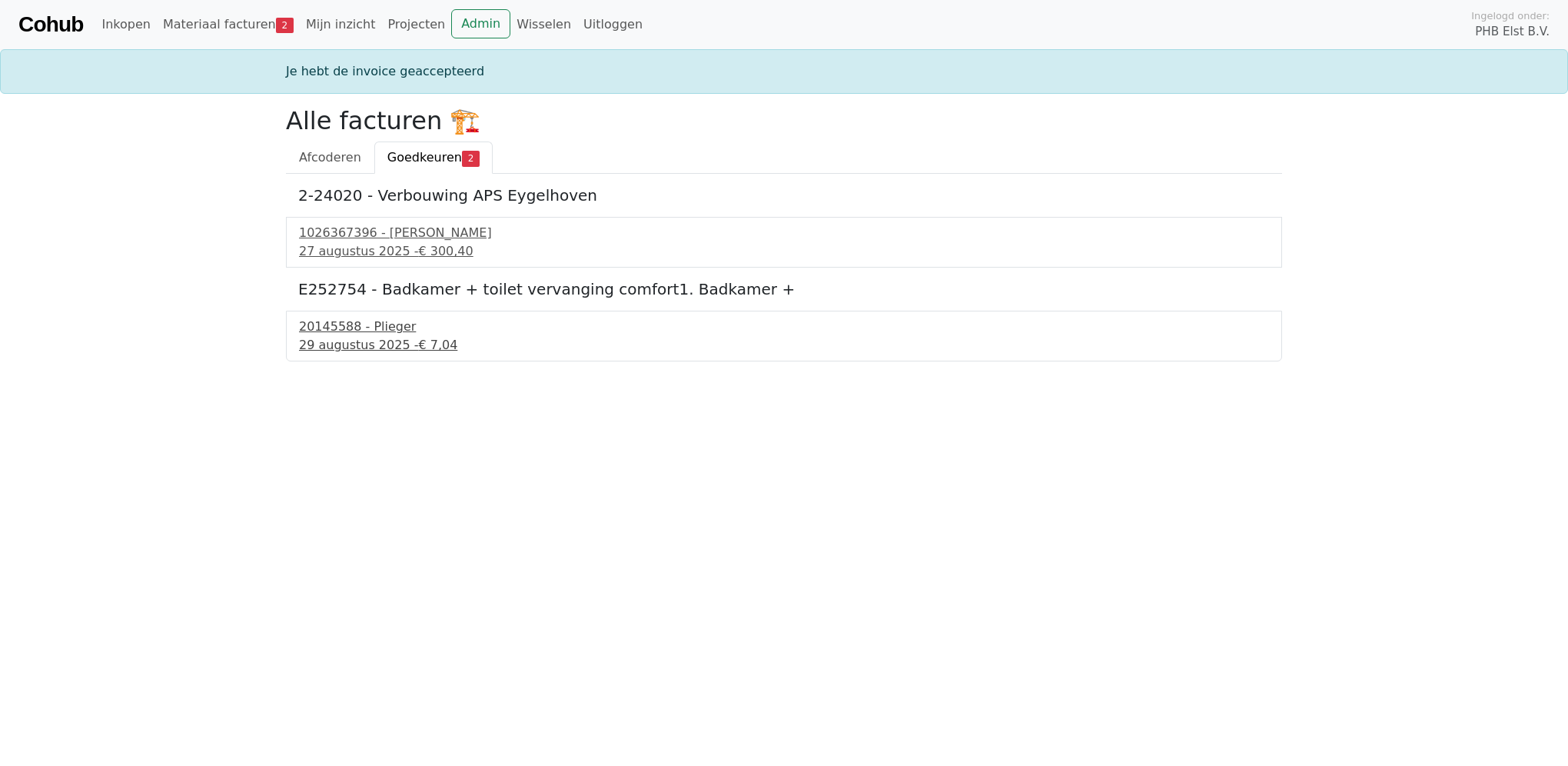
click at [327, 325] on div "20145588 - Plieger" at bounding box center [784, 327] width 970 height 18
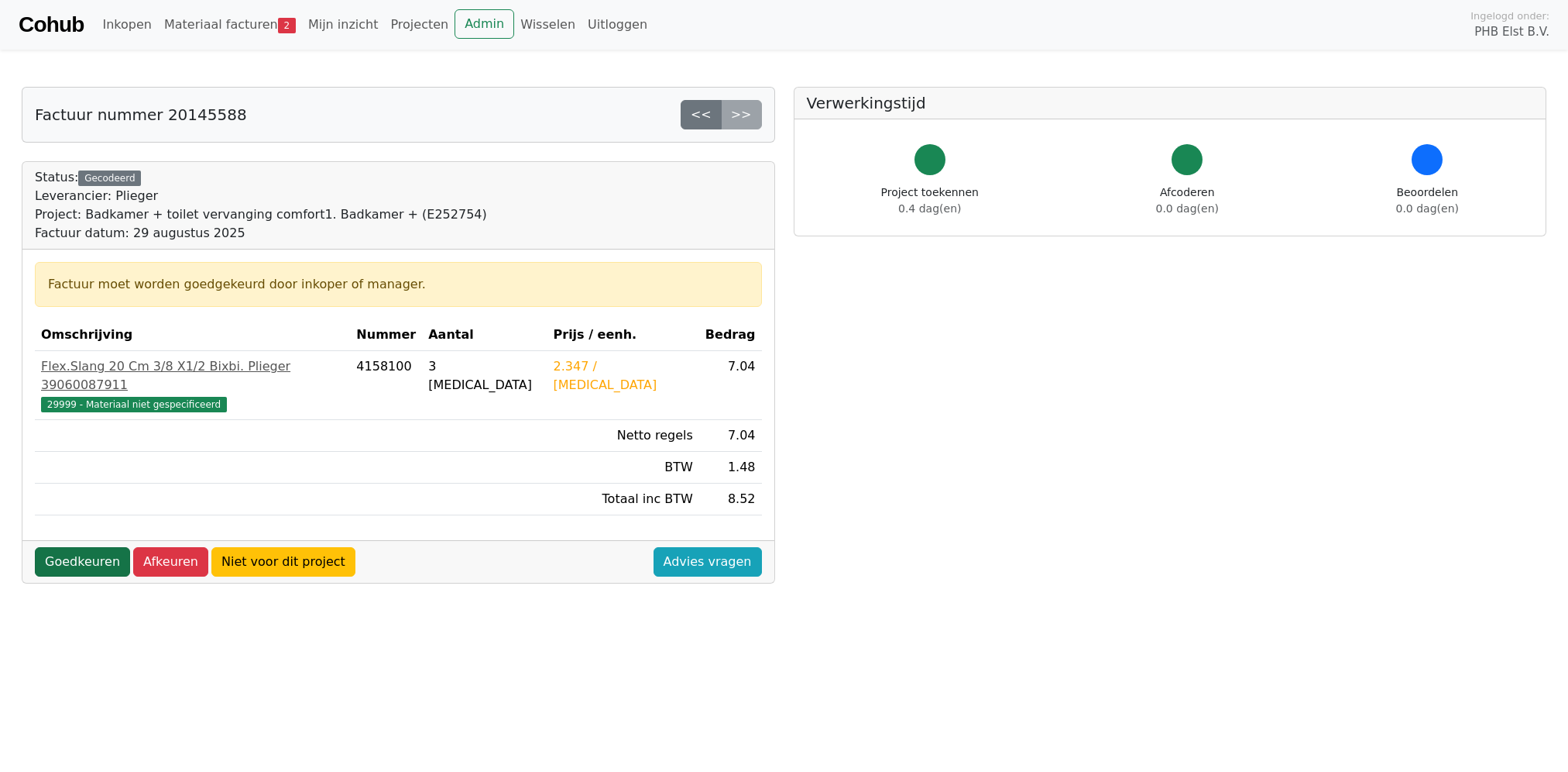
click at [62, 547] on link "Goedkeuren" at bounding box center [82, 562] width 95 height 29
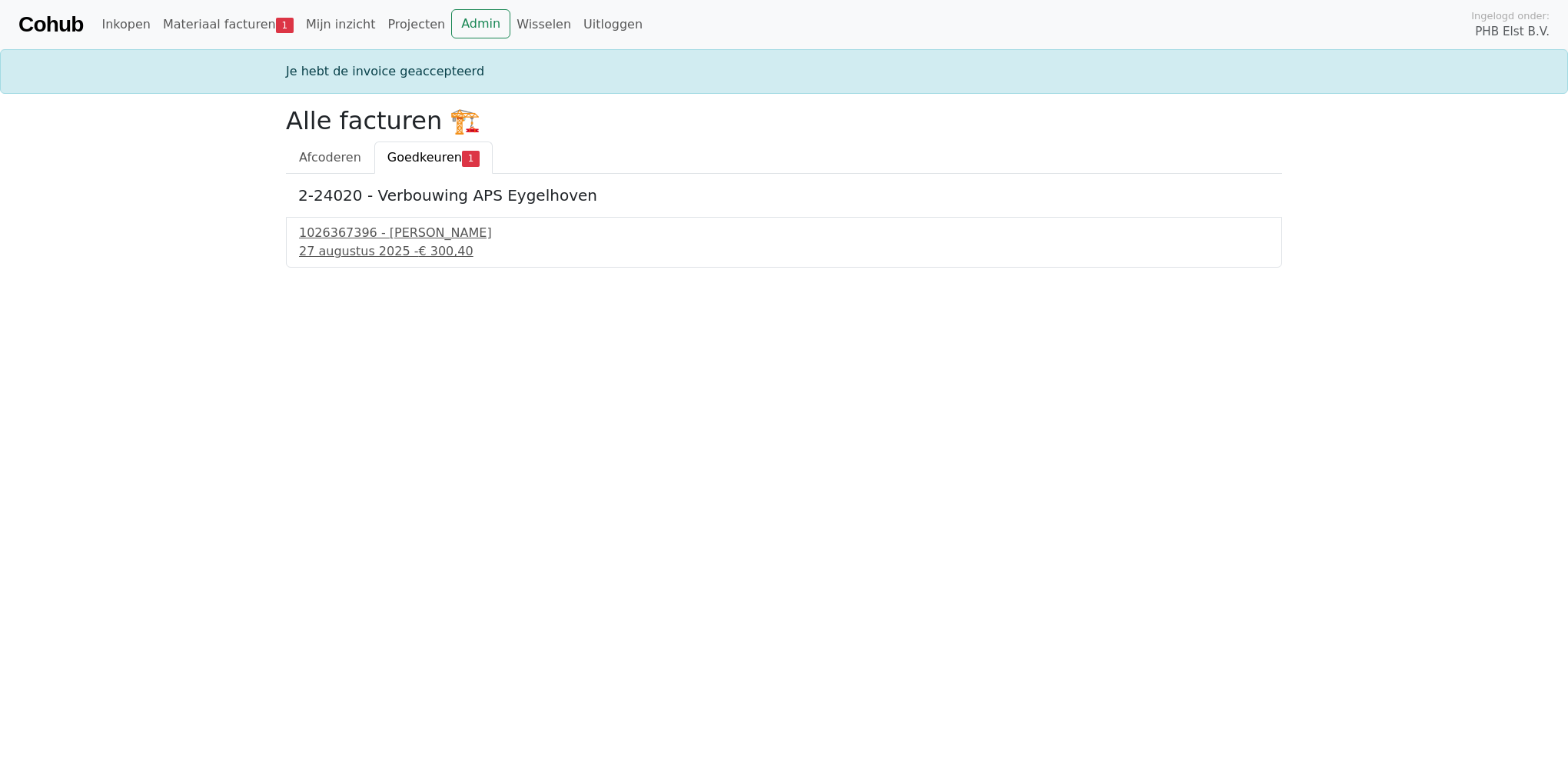
click at [55, 25] on link "Cohub" at bounding box center [50, 25] width 65 height 37
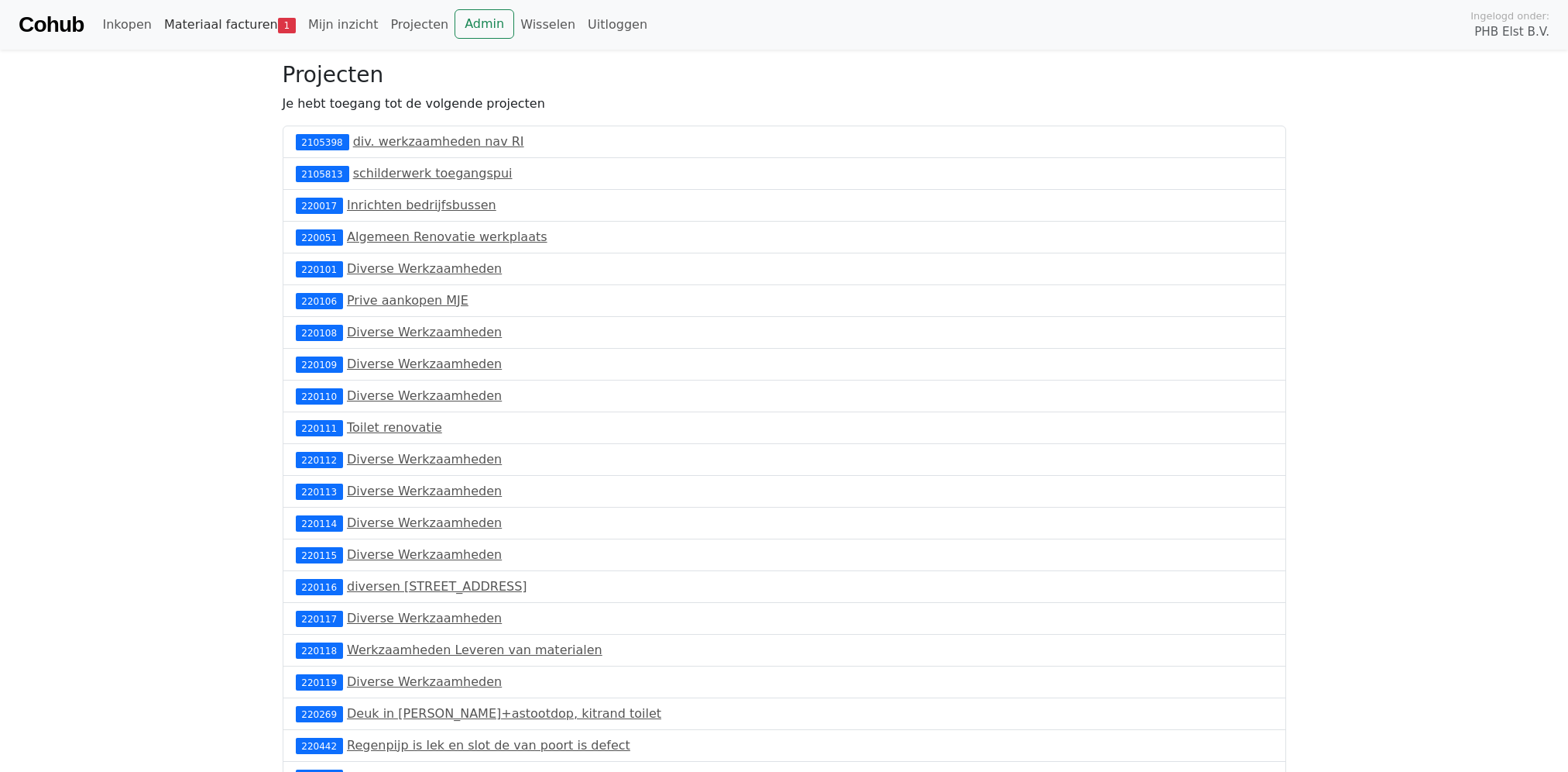
click at [235, 25] on link "Materiaal facturen 1" at bounding box center [229, 25] width 144 height 31
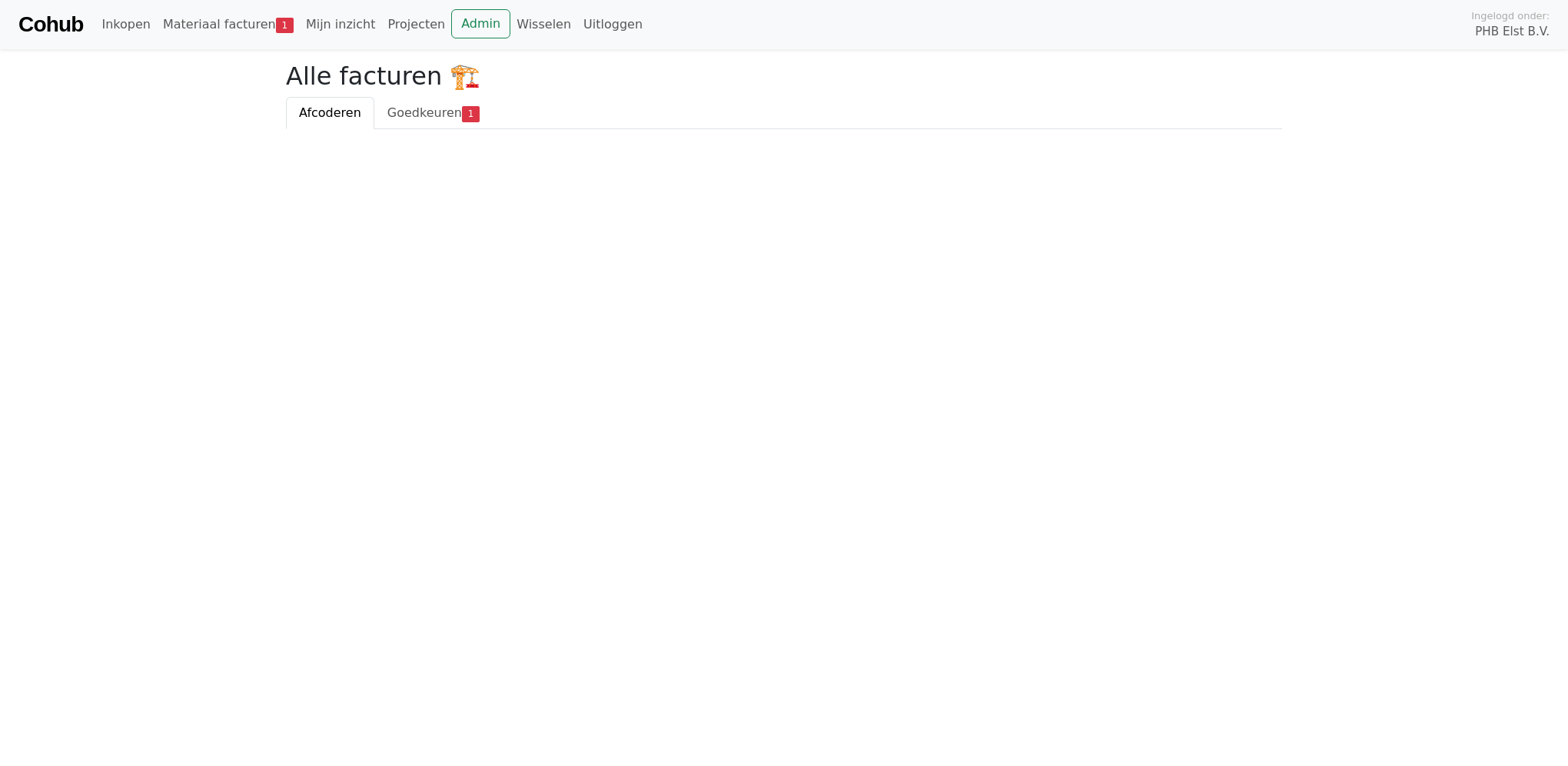
click at [74, 23] on link "Cohub" at bounding box center [50, 25] width 65 height 37
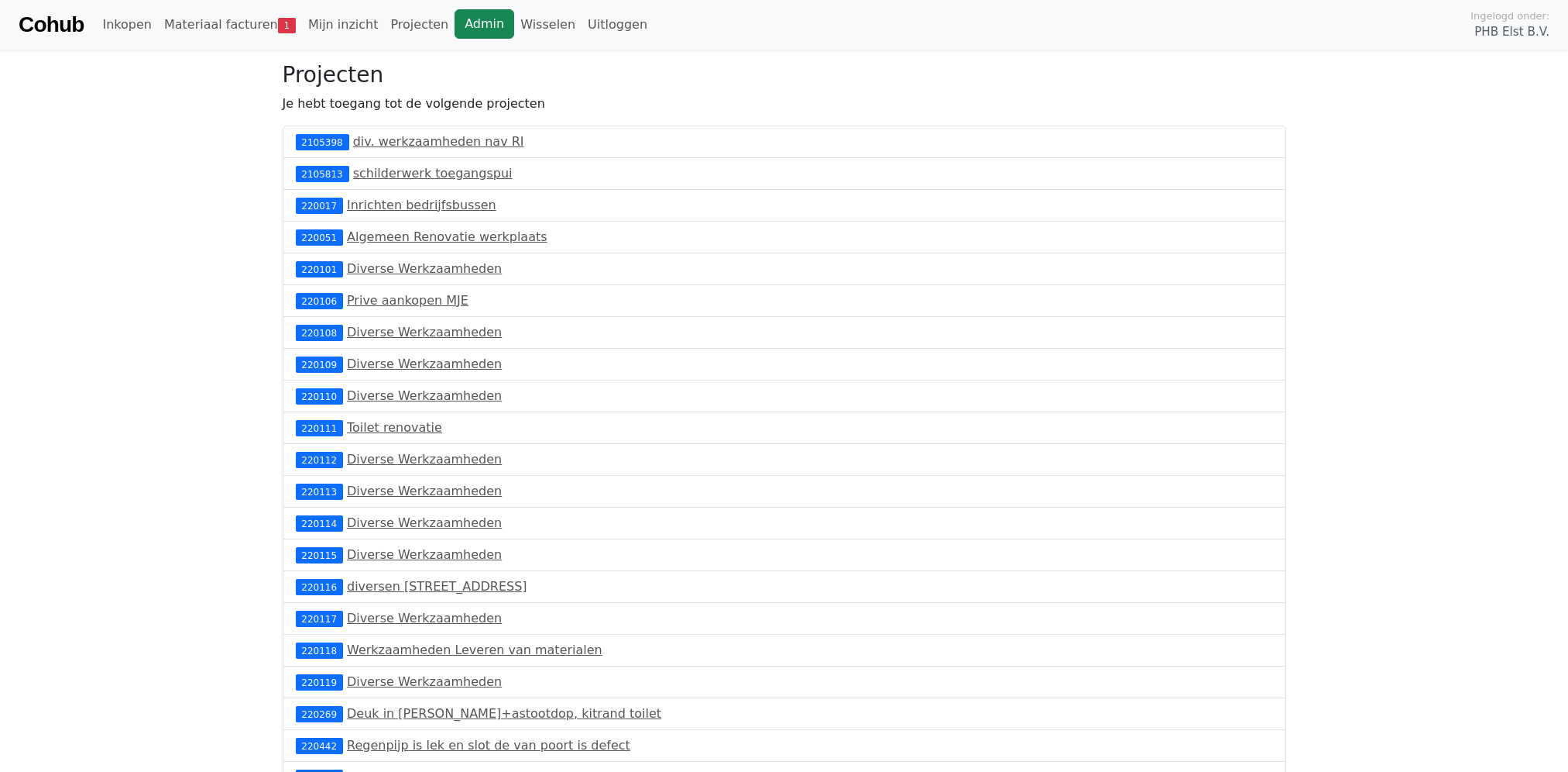
click at [455, 26] on link "Admin" at bounding box center [484, 24] width 60 height 29
